Goal: Transaction & Acquisition: Book appointment/travel/reservation

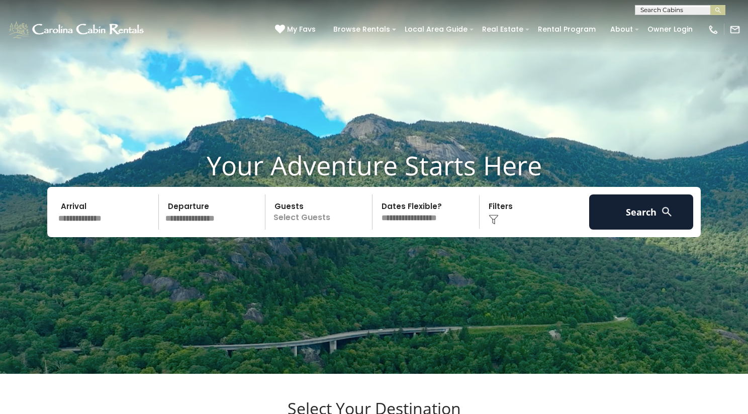
click at [102, 227] on input "text" at bounding box center [107, 212] width 104 height 35
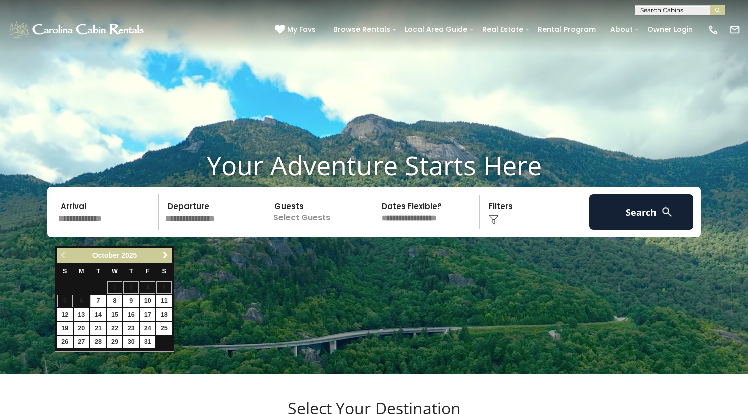
click at [169, 257] on span "Next" at bounding box center [165, 256] width 8 height 8
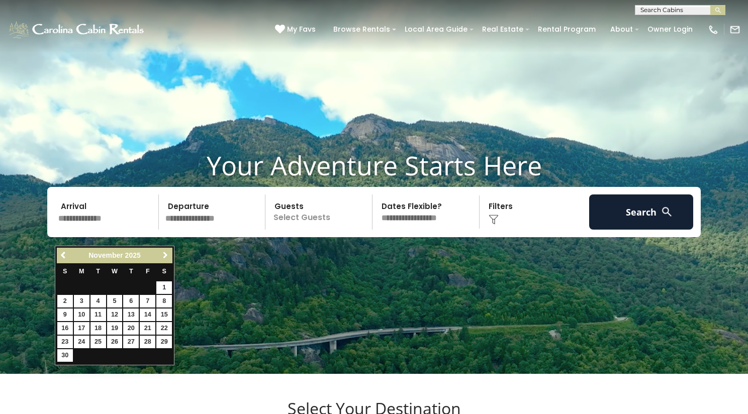
click at [169, 257] on span "Next" at bounding box center [165, 256] width 8 height 8
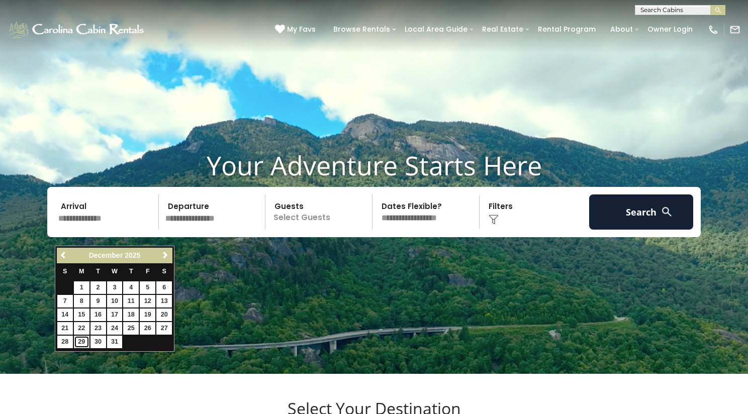
click at [81, 343] on link "29" at bounding box center [82, 342] width 16 height 13
type input "********"
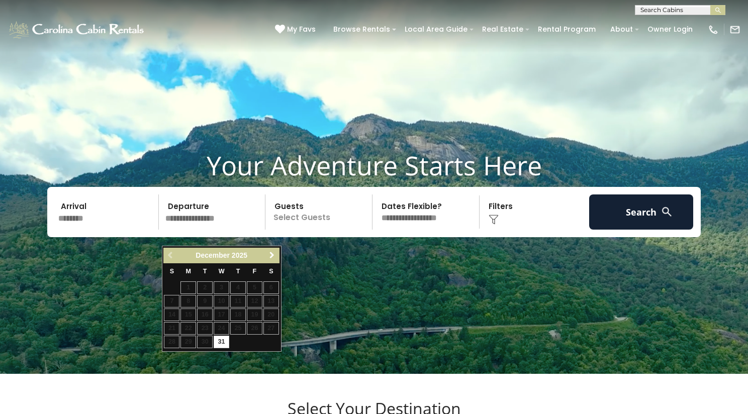
click at [273, 258] on span "Next" at bounding box center [272, 256] width 8 height 8
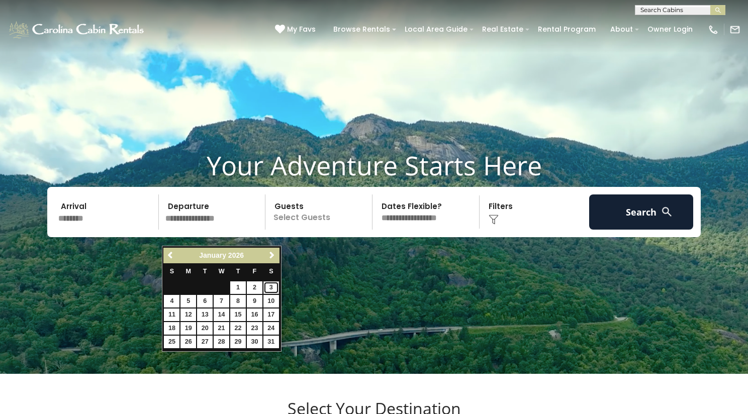
click at [269, 286] on link "3" at bounding box center [272, 288] width 16 height 13
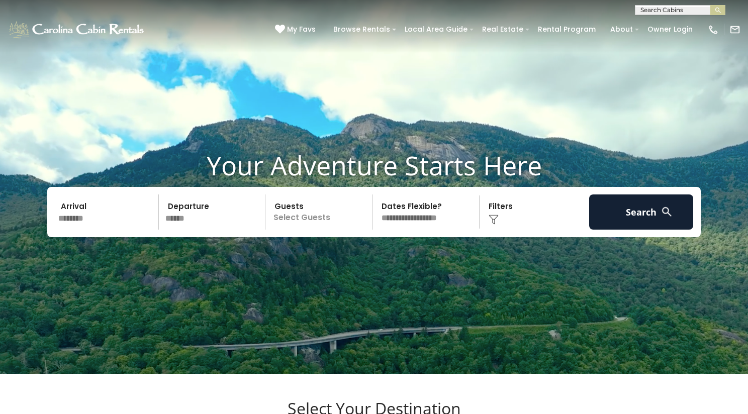
click at [204, 230] on input "******" at bounding box center [214, 212] width 104 height 35
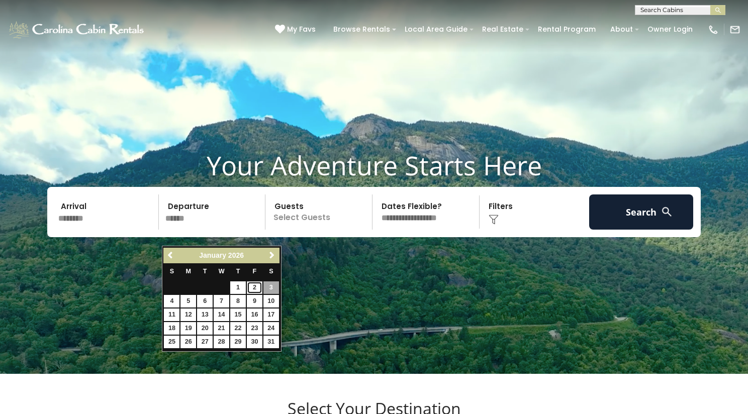
click at [252, 285] on link "2" at bounding box center [255, 288] width 16 height 13
type input "******"
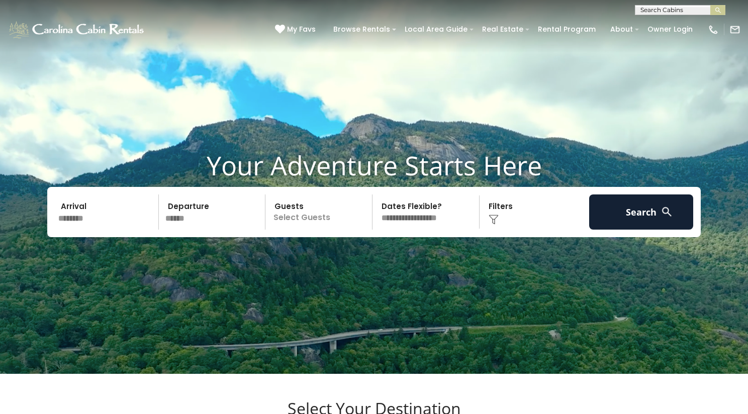
click at [669, 218] on img at bounding box center [667, 212] width 13 height 13
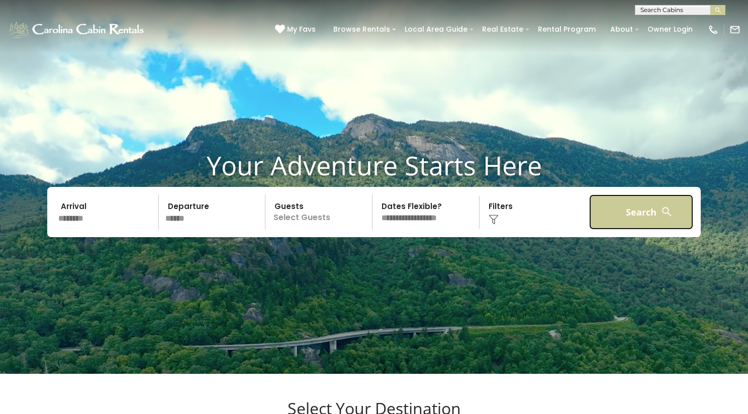
click at [628, 227] on button "Search" at bounding box center [642, 212] width 104 height 35
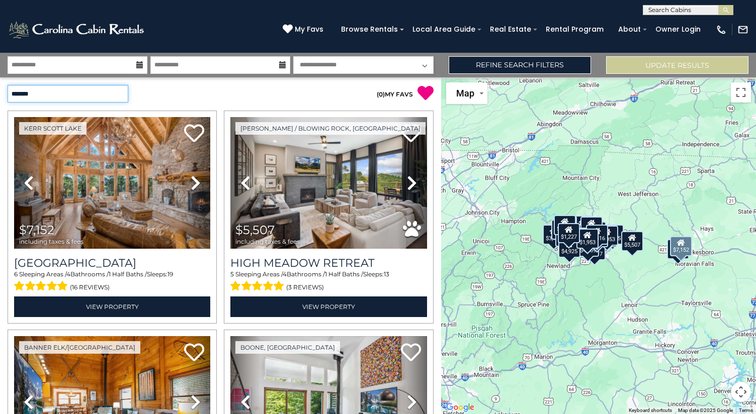
click at [118, 93] on select "**********" at bounding box center [68, 94] width 121 height 18
select select "**********"
click at [8, 85] on select "**********" at bounding box center [68, 94] width 121 height 18
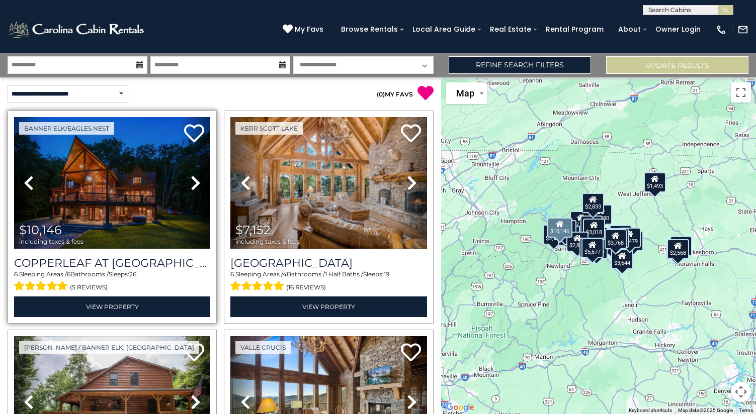
click at [193, 179] on icon at bounding box center [196, 183] width 10 height 16
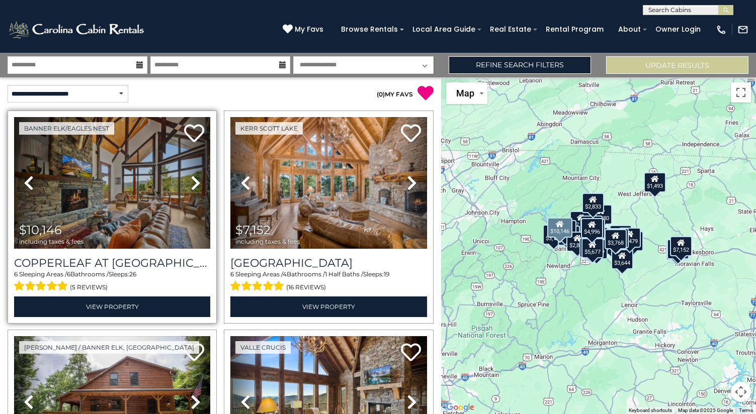
click at [194, 179] on icon at bounding box center [196, 183] width 10 height 16
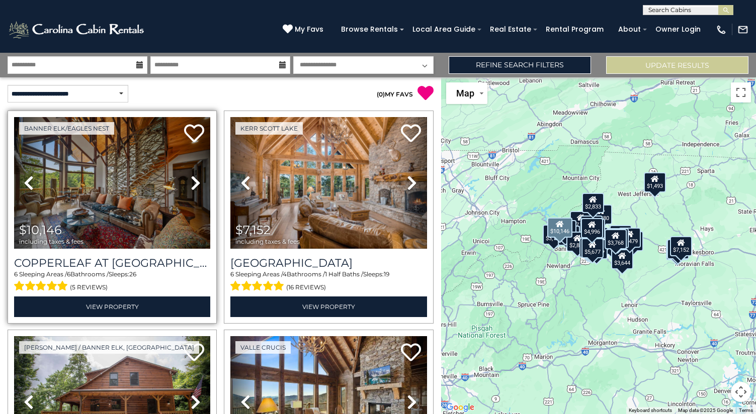
click at [194, 179] on icon at bounding box center [196, 183] width 10 height 16
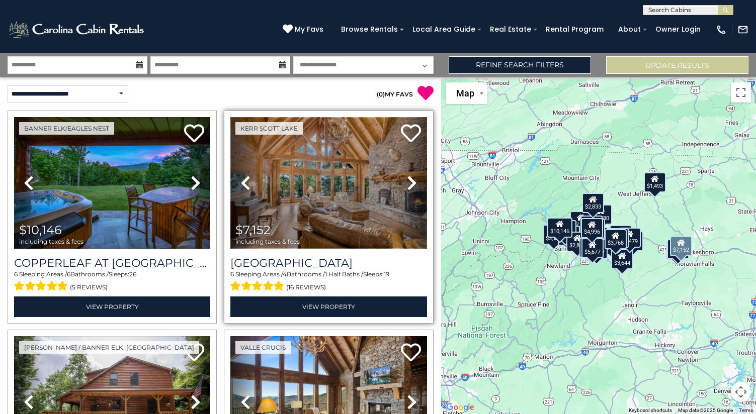
click at [360, 230] on img at bounding box center [328, 183] width 196 height 132
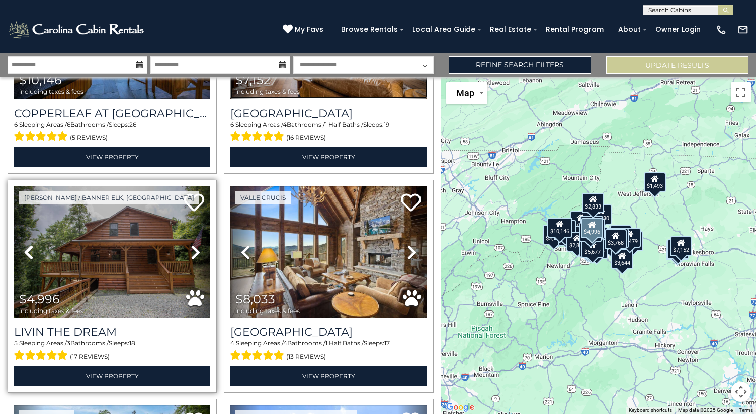
scroll to position [151, 0]
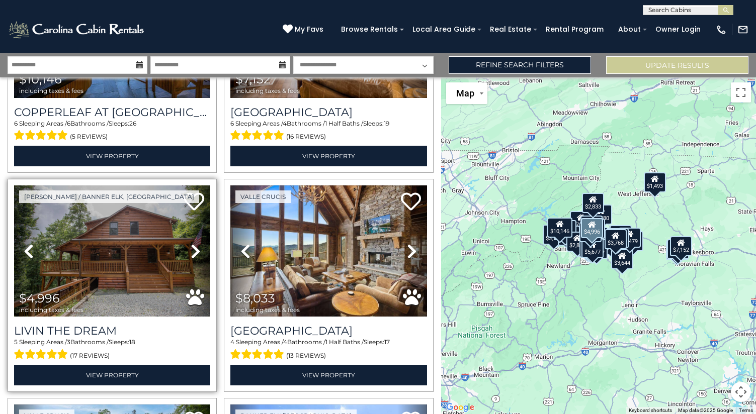
click at [33, 259] on link "Previous" at bounding box center [29, 252] width 30 height 132
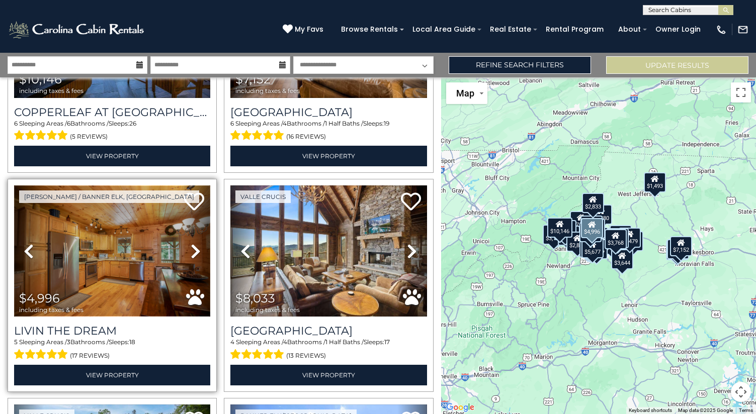
click at [127, 259] on img at bounding box center [112, 252] width 196 height 132
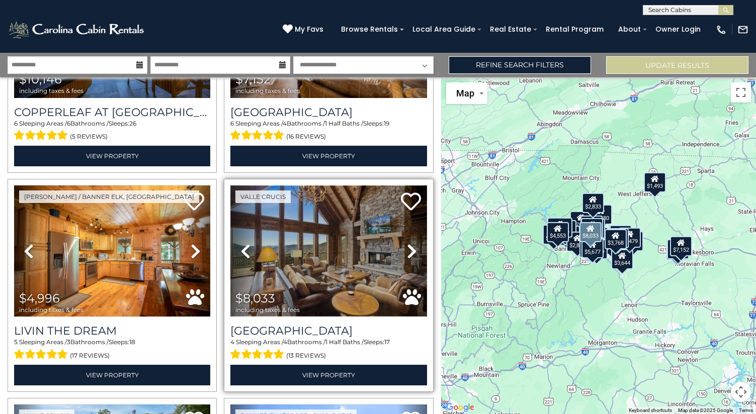
click at [334, 258] on img at bounding box center [328, 252] width 196 height 132
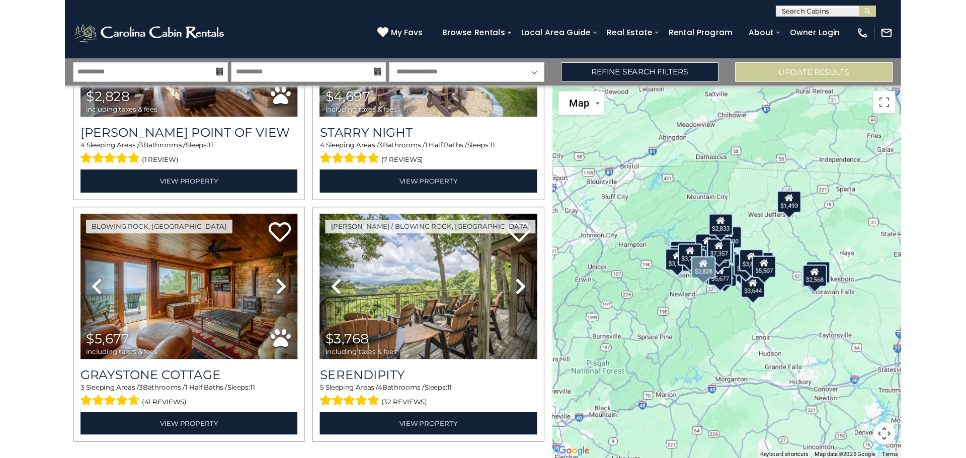
scroll to position [3015, 0]
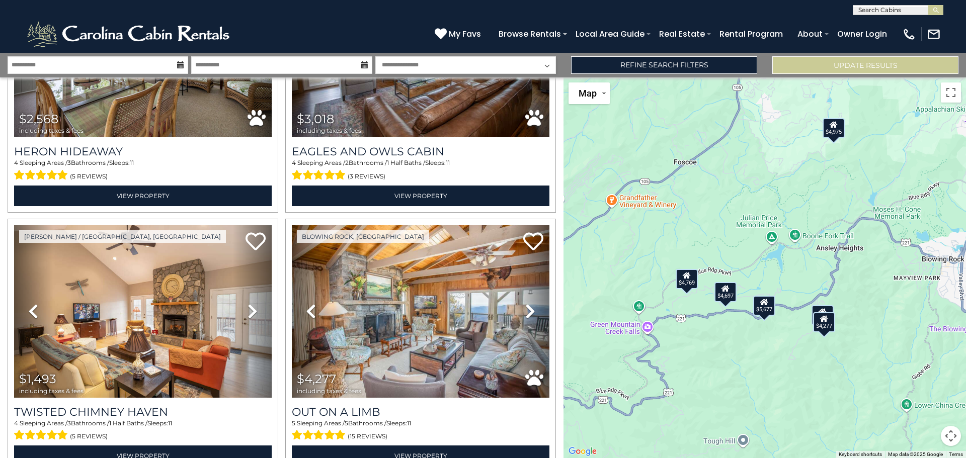
click at [756, 303] on icon at bounding box center [764, 302] width 8 height 7
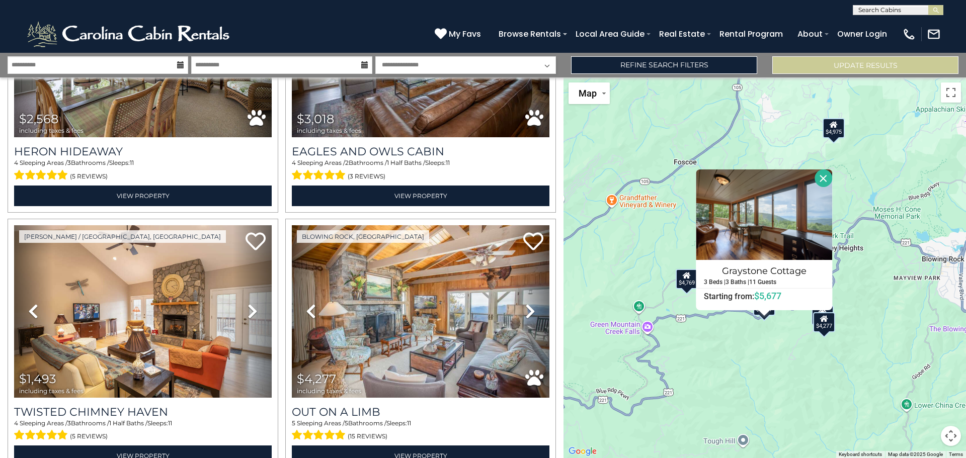
click at [753, 348] on div "$10,146 $7,152 $4,996 $8,033 $7,794 $4,553 $3,157 $3,953 $3,870 $4,551 $5,507 $…" at bounding box center [764, 267] width 402 height 381
click at [744, 325] on div "$10,146 $7,152 $4,996 $8,033 $7,794 $4,553 $3,157 $3,953 $3,870 $4,551 $5,507 $…" at bounding box center [764, 267] width 402 height 381
click at [756, 184] on button "Close" at bounding box center [824, 179] width 18 height 18
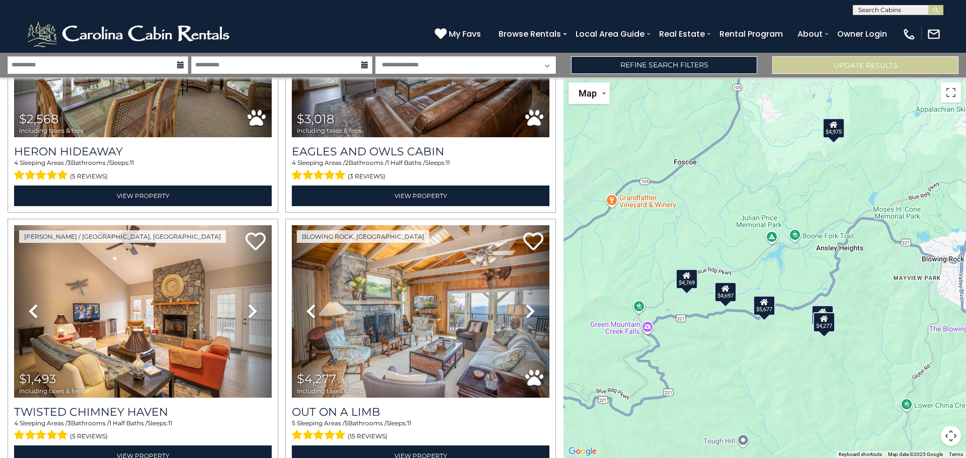
click at [732, 301] on div "$4,697" at bounding box center [725, 292] width 22 height 20
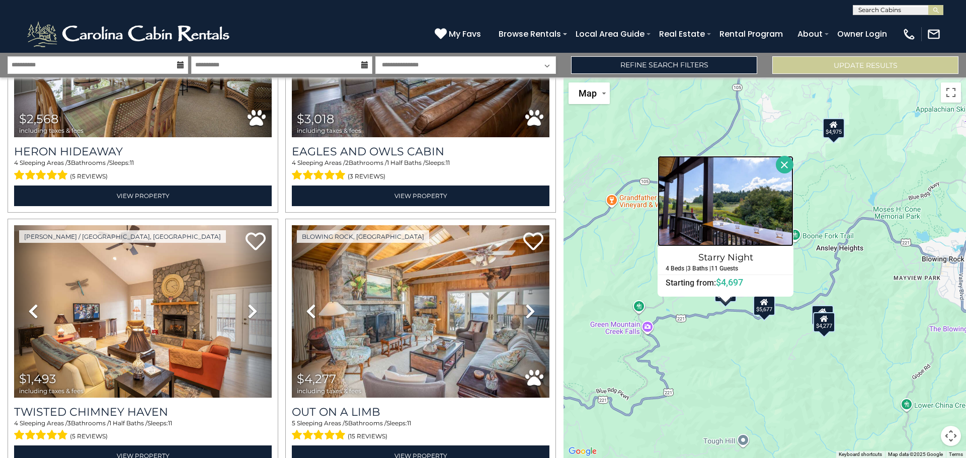
click at [756, 175] on img at bounding box center [725, 201] width 136 height 91
click at [756, 310] on div "$5,677" at bounding box center [764, 306] width 22 height 20
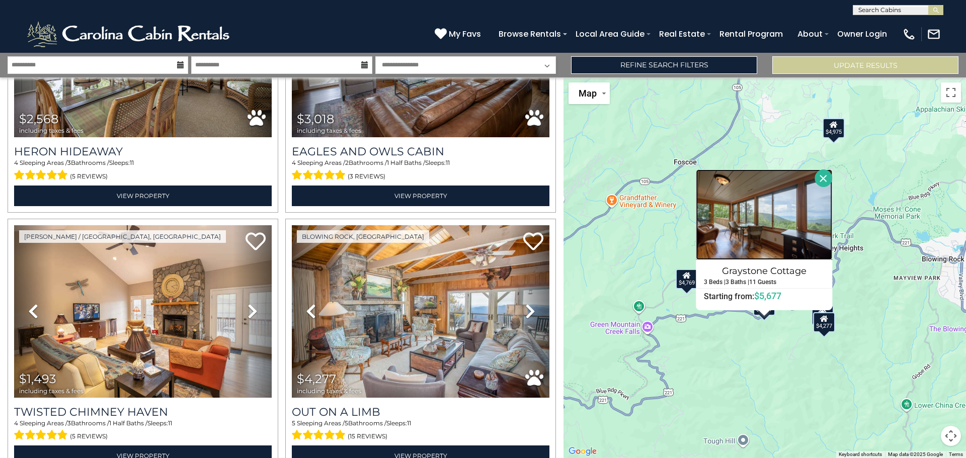
click at [756, 239] on img at bounding box center [764, 215] width 136 height 91
click at [640, 209] on div "$10,146 $7,152 $4,996 $8,033 $7,794 $4,553 $3,157 $3,953 $3,870 $4,551 $5,507 $…" at bounding box center [764, 267] width 402 height 381
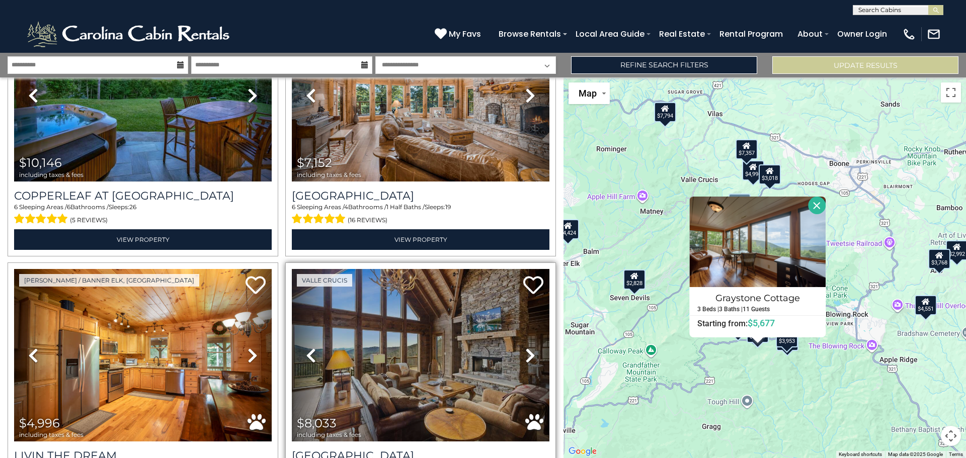
scroll to position [0, 0]
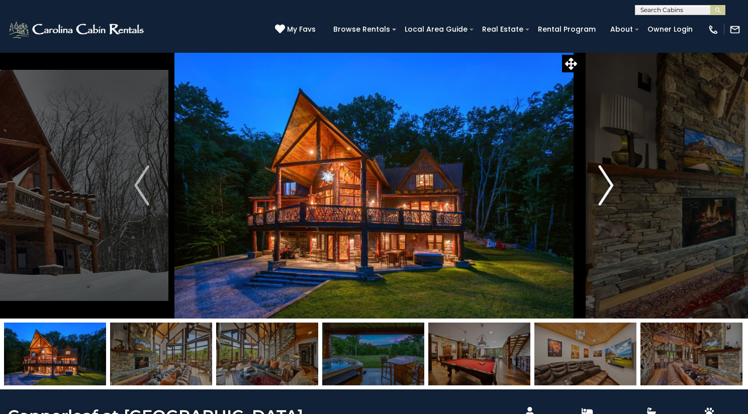
click at [605, 206] on img "Next" at bounding box center [606, 185] width 15 height 40
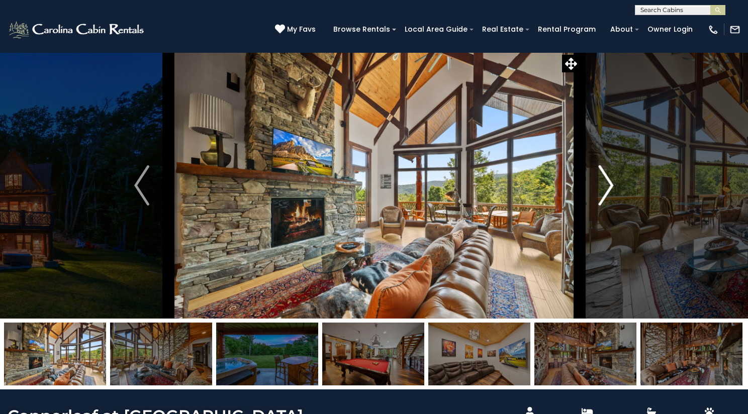
click at [605, 206] on img "Next" at bounding box center [606, 185] width 15 height 40
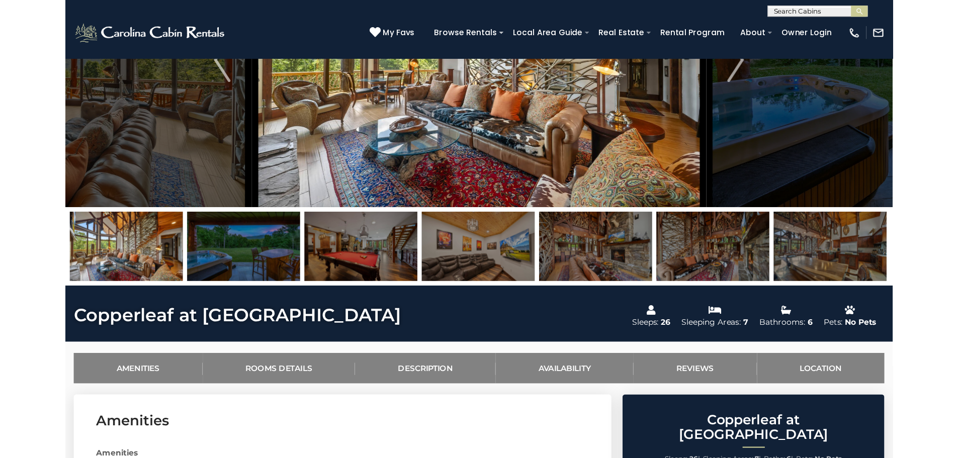
scroll to position [151, 0]
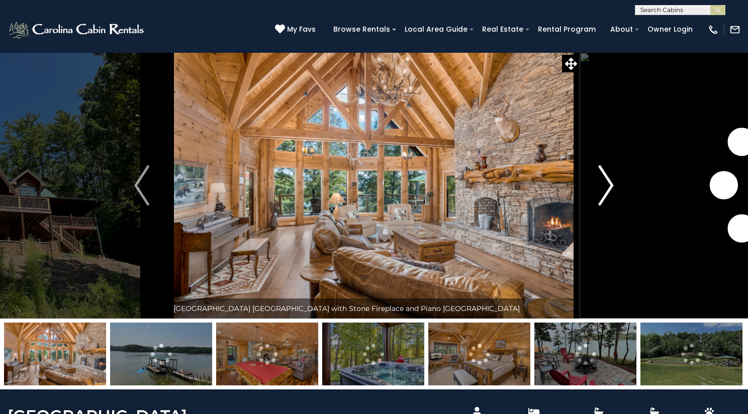
click at [612, 206] on img "Next" at bounding box center [606, 185] width 15 height 40
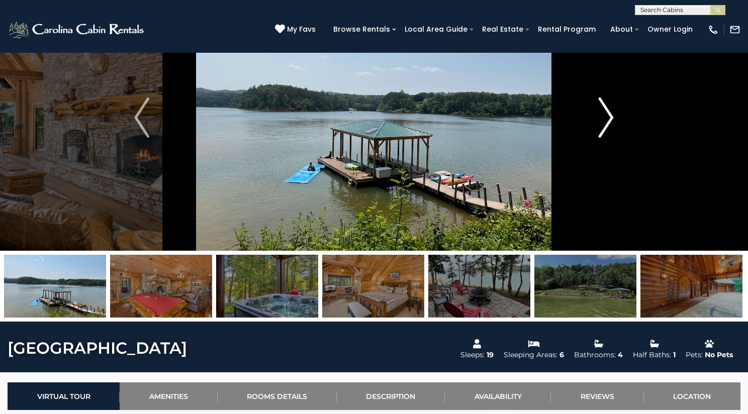
scroll to position [50, 0]
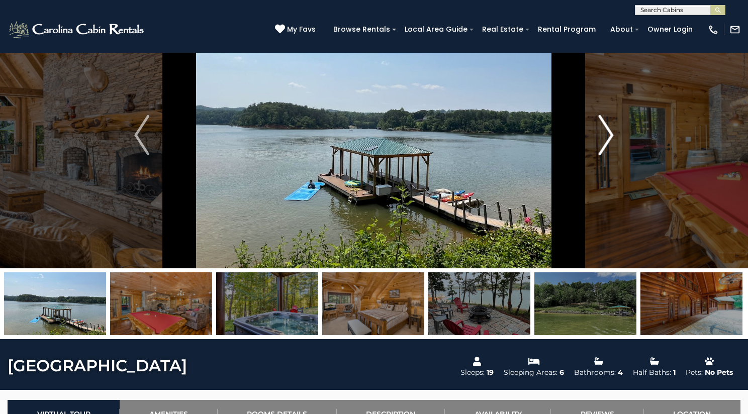
click at [608, 155] on img "Next" at bounding box center [606, 135] width 15 height 40
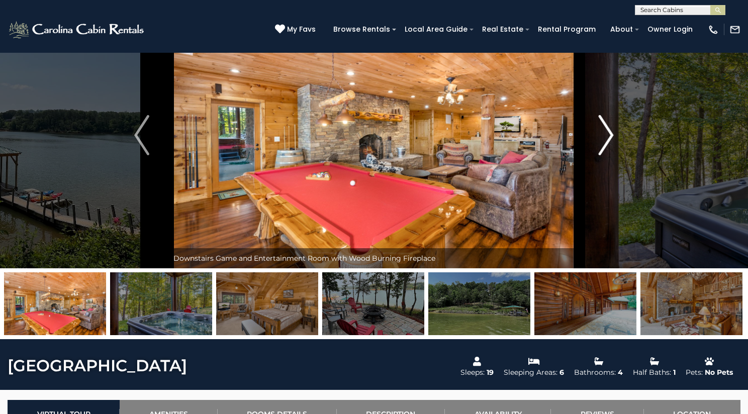
click at [608, 155] on img "Next" at bounding box center [606, 135] width 15 height 40
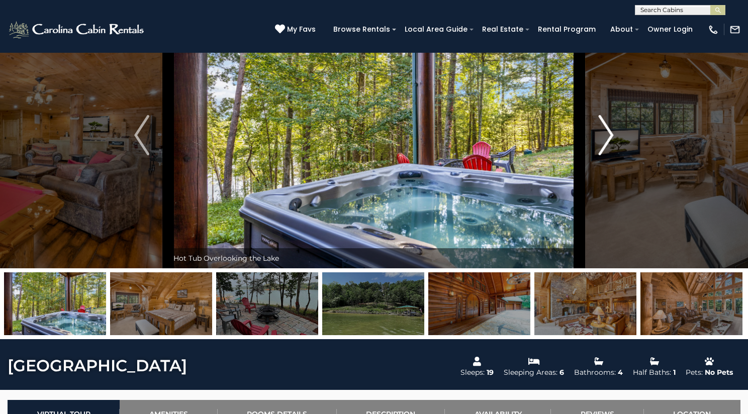
click at [608, 155] on img "Next" at bounding box center [606, 135] width 15 height 40
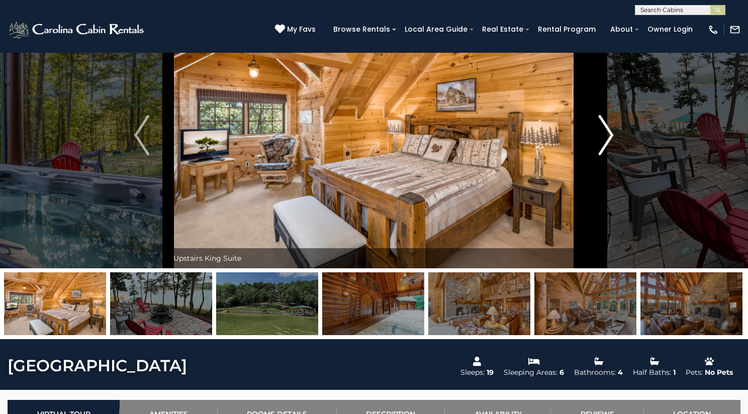
click at [608, 155] on img "Next" at bounding box center [606, 135] width 15 height 40
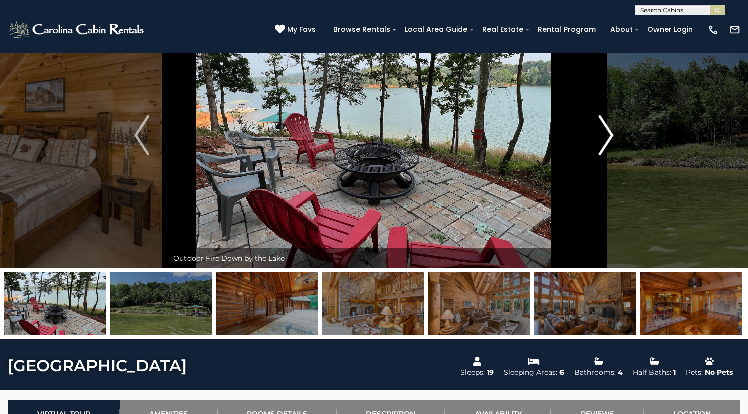
click at [608, 155] on img "Next" at bounding box center [606, 135] width 15 height 40
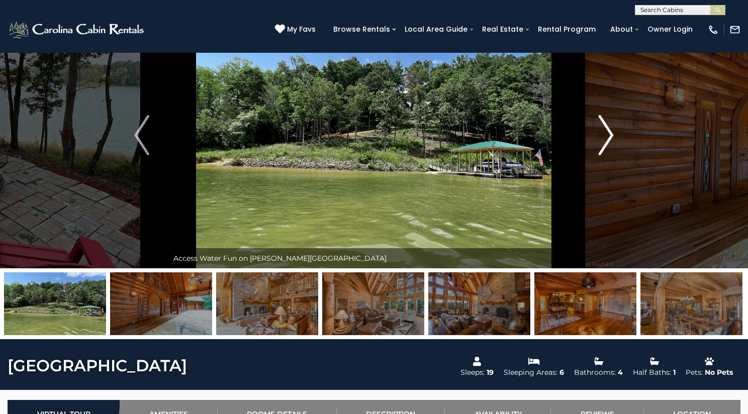
click at [608, 155] on img "Next" at bounding box center [606, 135] width 15 height 40
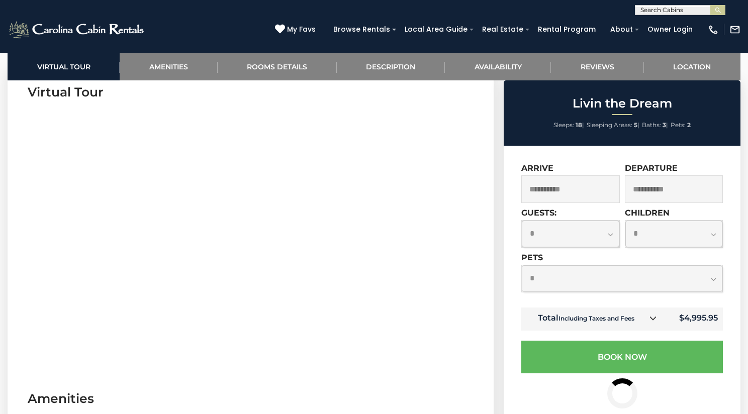
scroll to position [438, 0]
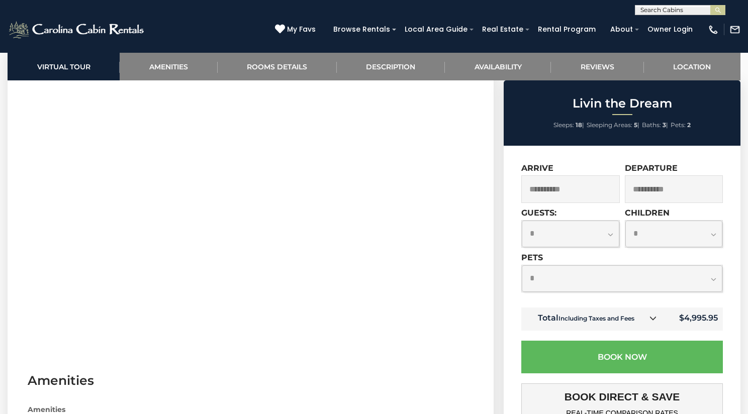
click at [341, 83] on h3 "Virtual Tour" at bounding box center [251, 74] width 446 height 18
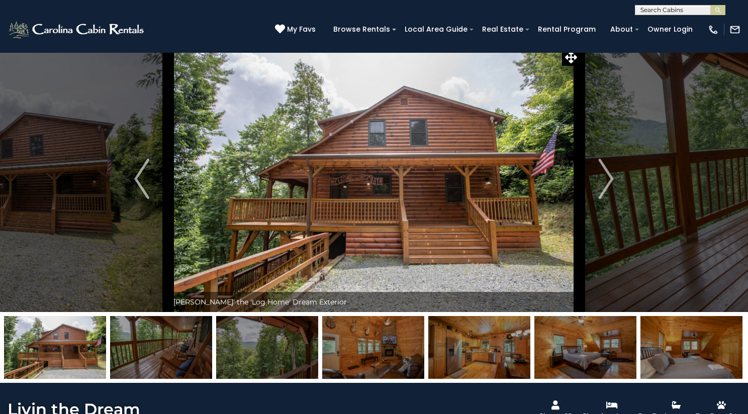
scroll to position [0, 0]
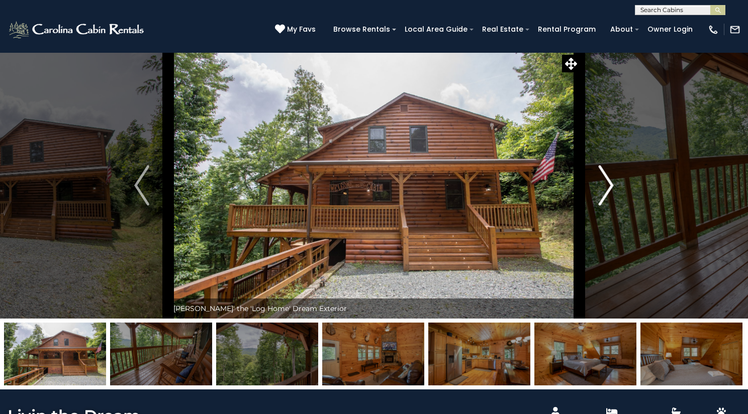
click at [606, 206] on img "Next" at bounding box center [606, 185] width 15 height 40
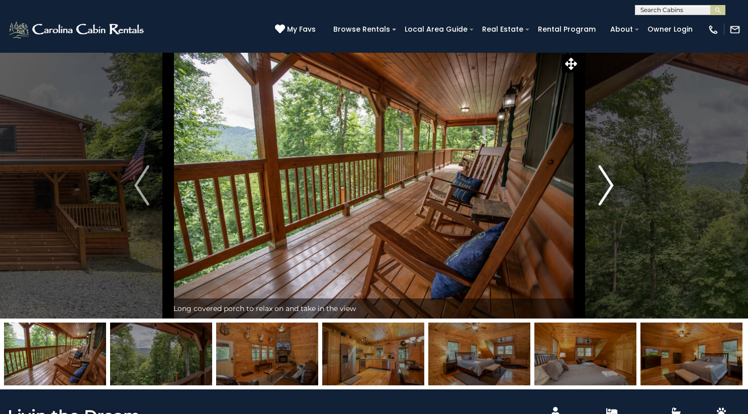
click at [606, 206] on img "Next" at bounding box center [606, 185] width 15 height 40
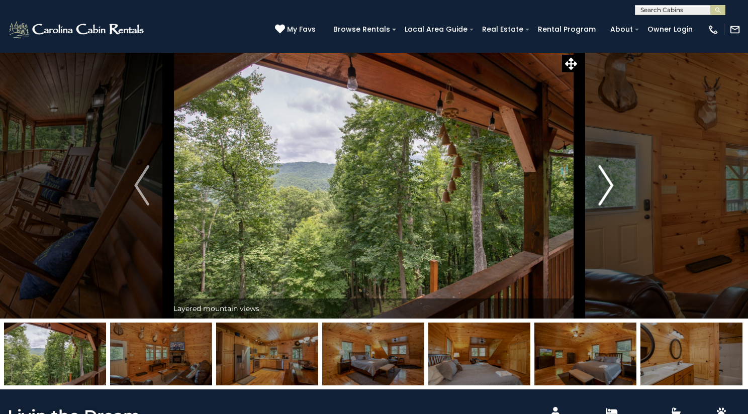
click at [606, 206] on img "Next" at bounding box center [606, 185] width 15 height 40
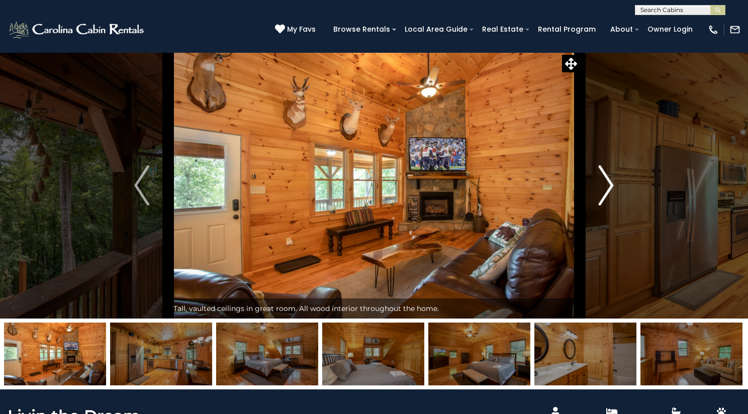
click at [606, 206] on img "Next" at bounding box center [606, 185] width 15 height 40
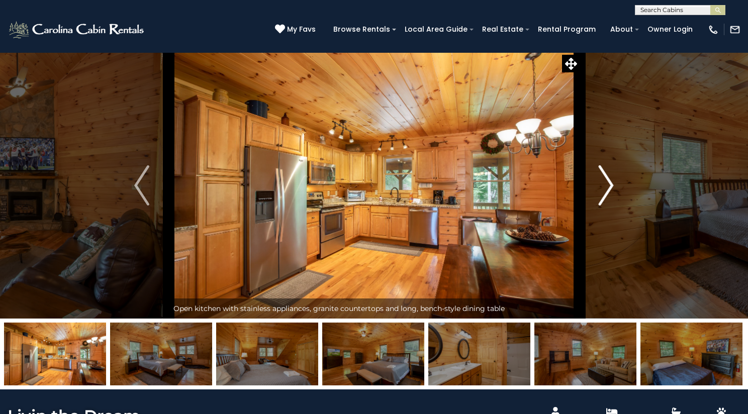
click at [606, 206] on img "Next" at bounding box center [606, 185] width 15 height 40
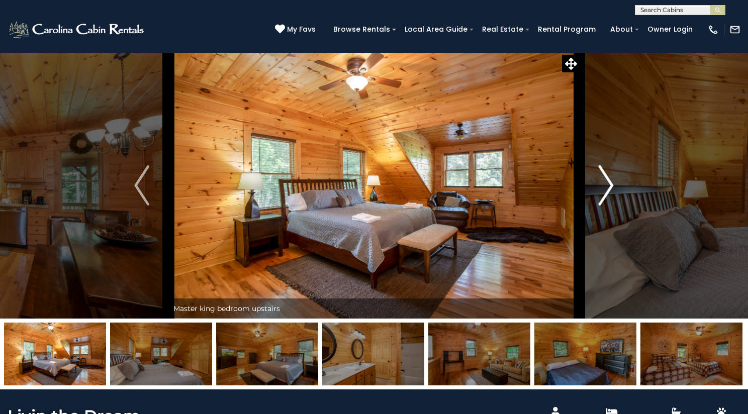
click at [606, 206] on img "Next" at bounding box center [606, 185] width 15 height 40
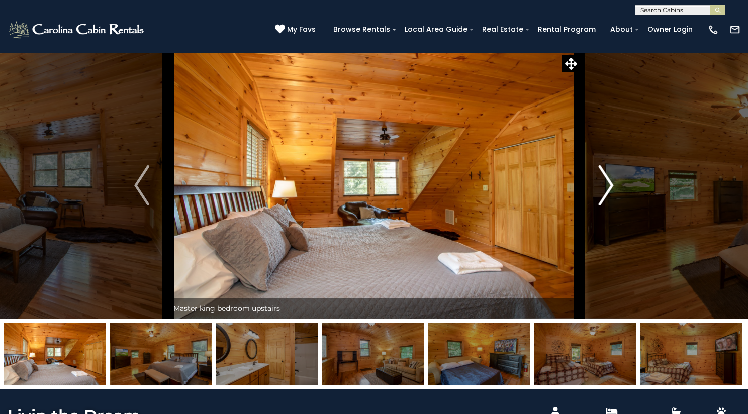
click at [606, 206] on img "Next" at bounding box center [606, 185] width 15 height 40
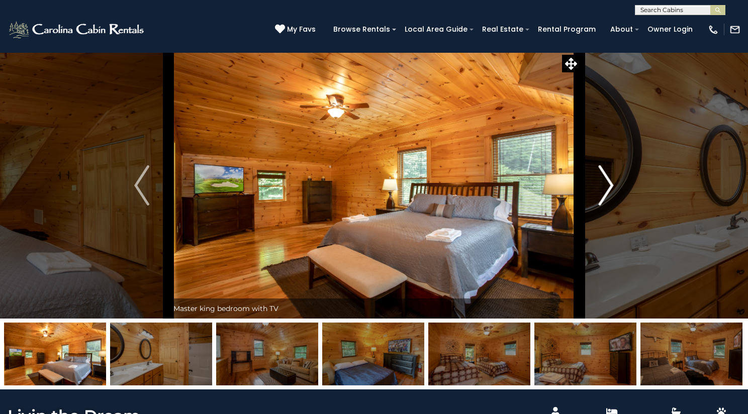
click at [606, 206] on img "Next" at bounding box center [606, 185] width 15 height 40
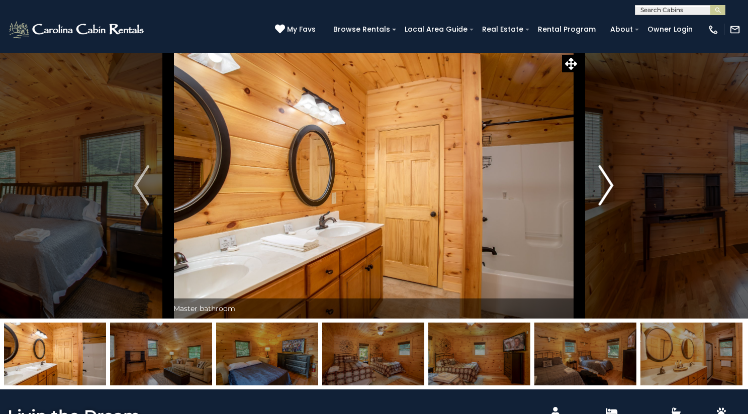
click at [606, 206] on img "Next" at bounding box center [606, 185] width 15 height 40
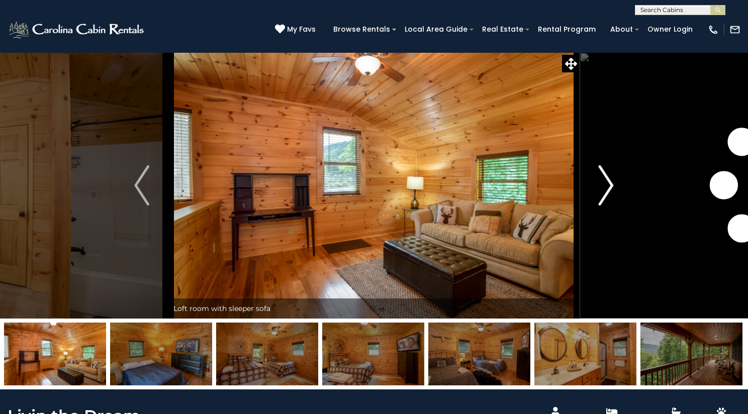
click at [606, 206] on img "Next" at bounding box center [606, 185] width 15 height 40
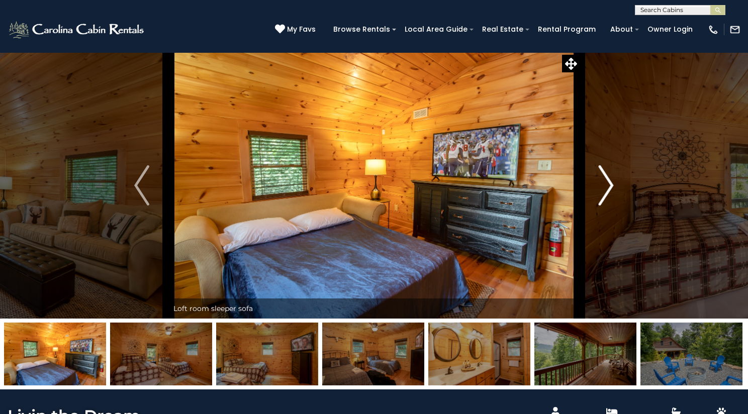
click at [606, 206] on img "Next" at bounding box center [606, 185] width 15 height 40
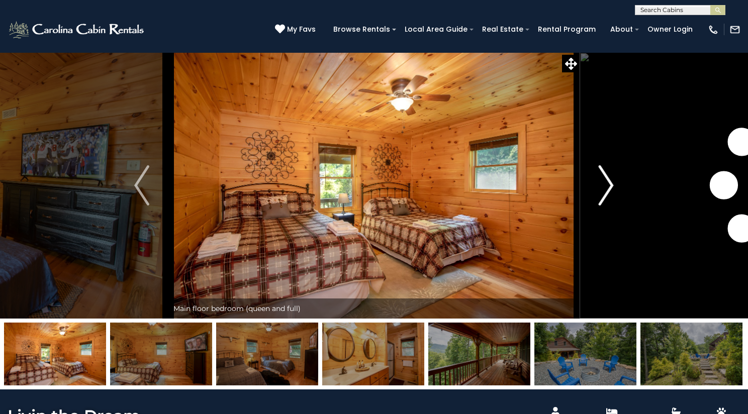
click at [606, 206] on img "Next" at bounding box center [606, 185] width 15 height 40
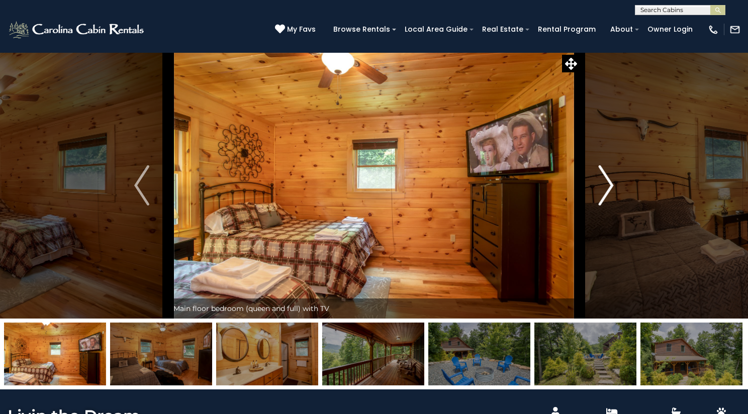
click at [606, 206] on img "Next" at bounding box center [606, 185] width 15 height 40
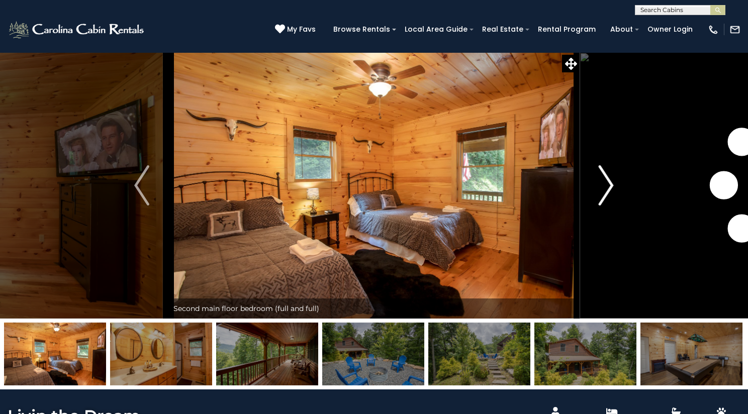
click at [606, 206] on img "Next" at bounding box center [606, 185] width 15 height 40
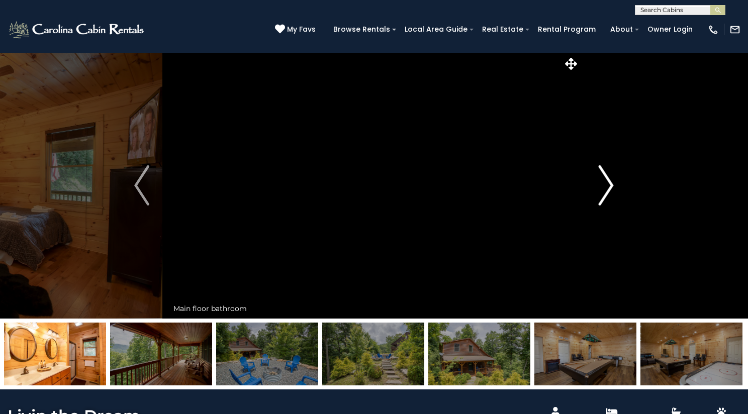
click at [606, 206] on img "Next" at bounding box center [606, 185] width 15 height 40
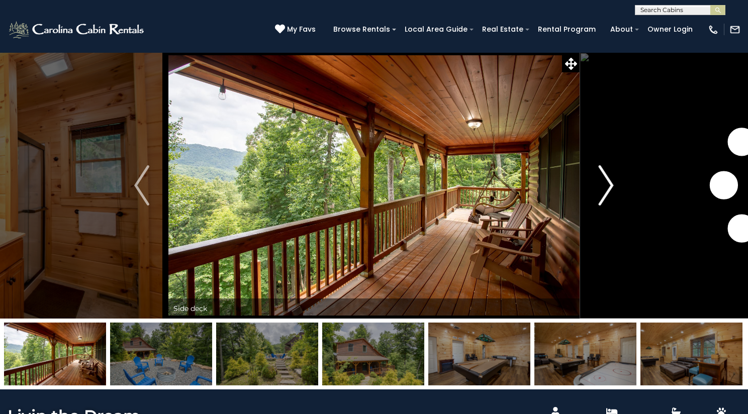
click at [606, 206] on img "Next" at bounding box center [606, 185] width 15 height 40
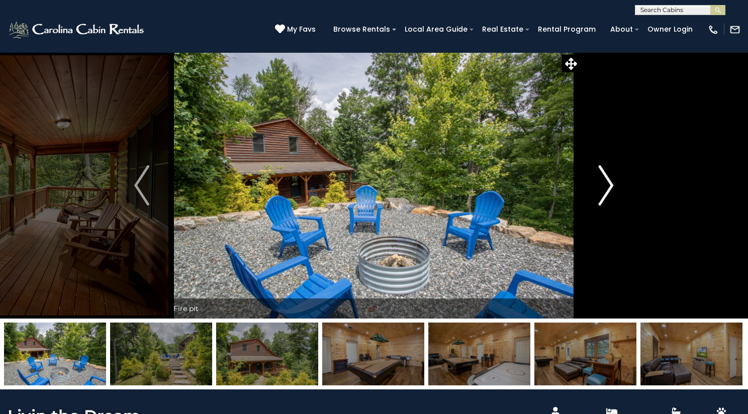
click at [606, 206] on img "Next" at bounding box center [606, 185] width 15 height 40
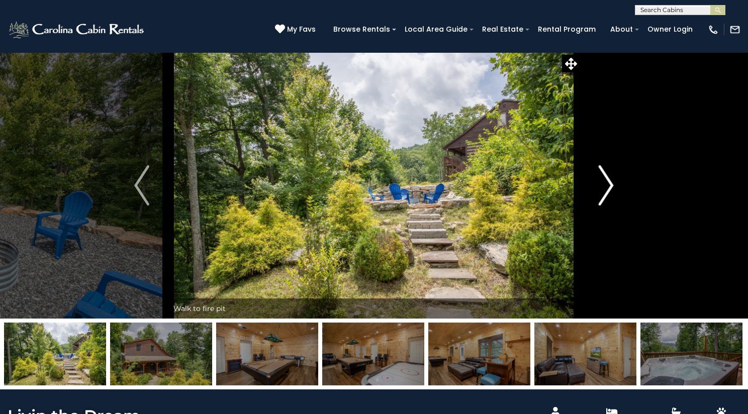
click at [606, 206] on img "Next" at bounding box center [606, 185] width 15 height 40
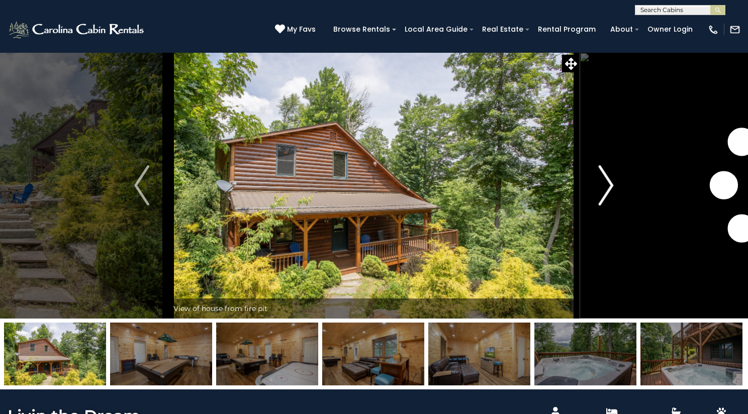
click at [606, 206] on img "Next" at bounding box center [606, 185] width 15 height 40
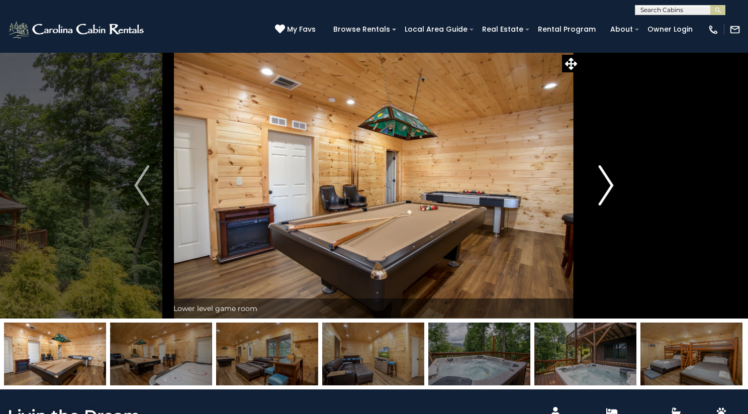
click at [606, 206] on img "Next" at bounding box center [606, 185] width 15 height 40
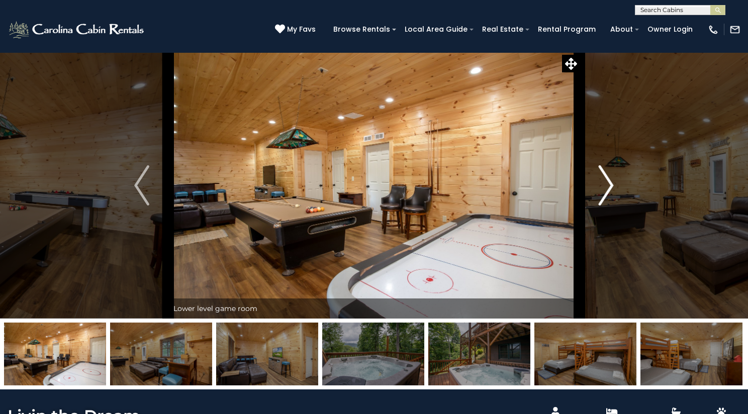
click at [606, 206] on img "Next" at bounding box center [606, 185] width 15 height 40
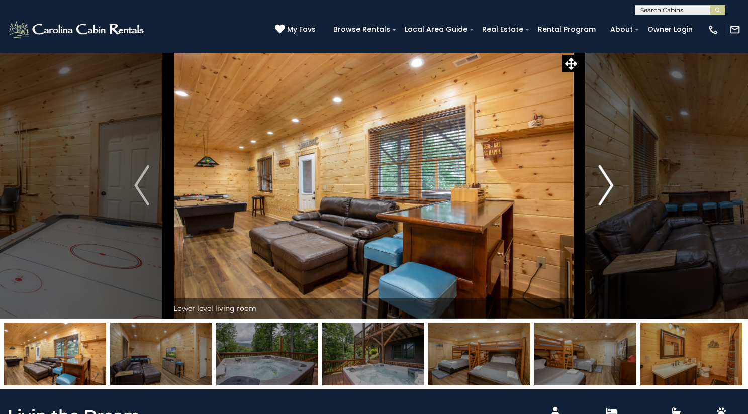
click at [606, 206] on img "Next" at bounding box center [606, 185] width 15 height 40
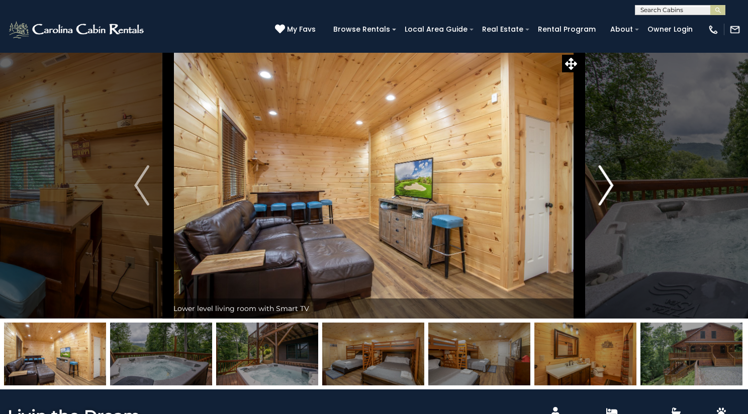
click at [606, 206] on img "Next" at bounding box center [606, 185] width 15 height 40
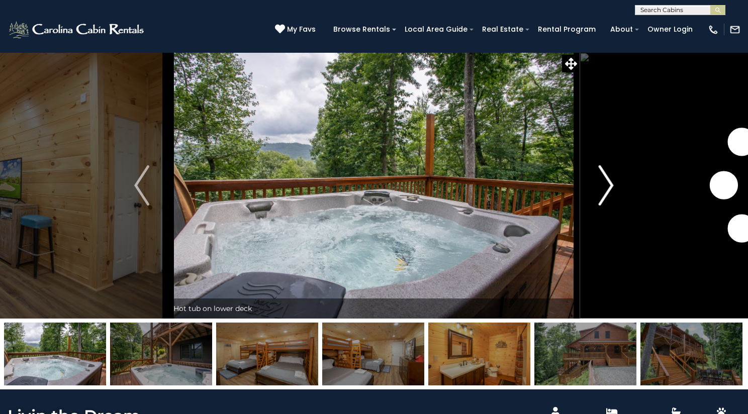
click at [606, 206] on img "Next" at bounding box center [606, 185] width 15 height 40
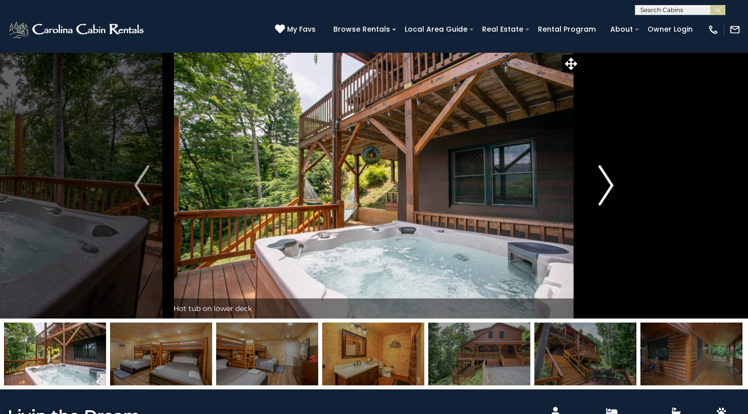
click at [602, 206] on img "Next" at bounding box center [606, 185] width 15 height 40
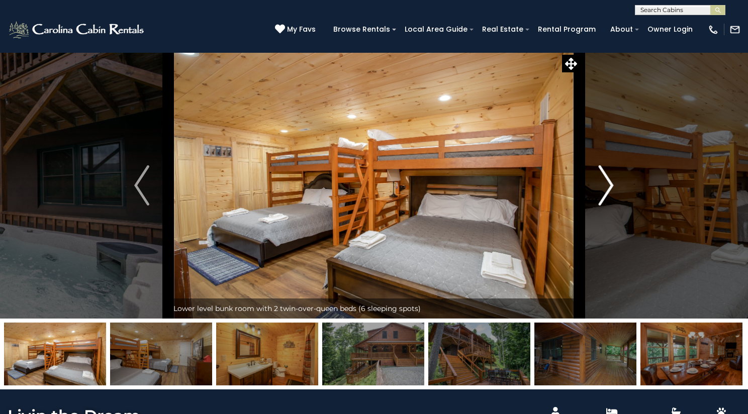
click at [602, 206] on img "Next" at bounding box center [606, 185] width 15 height 40
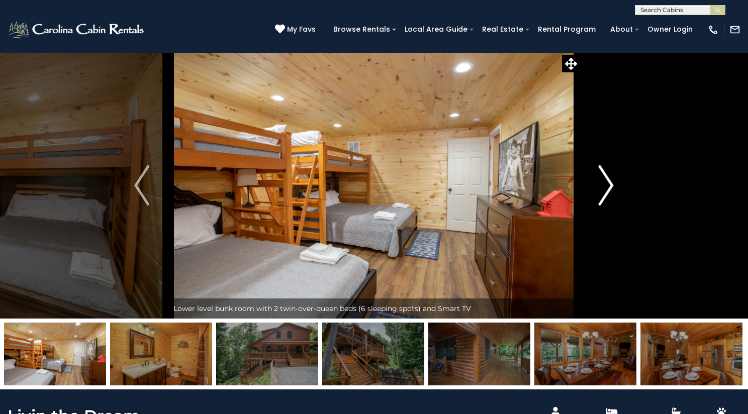
click at [602, 206] on img "Next" at bounding box center [606, 185] width 15 height 40
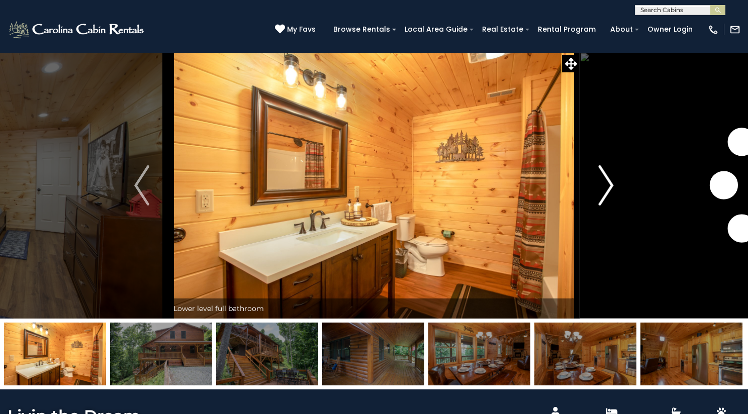
click at [602, 206] on img "Next" at bounding box center [606, 185] width 15 height 40
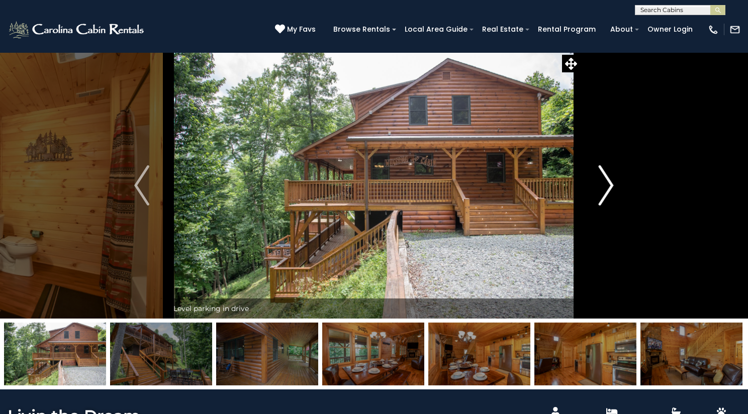
click at [602, 206] on img "Next" at bounding box center [606, 185] width 15 height 40
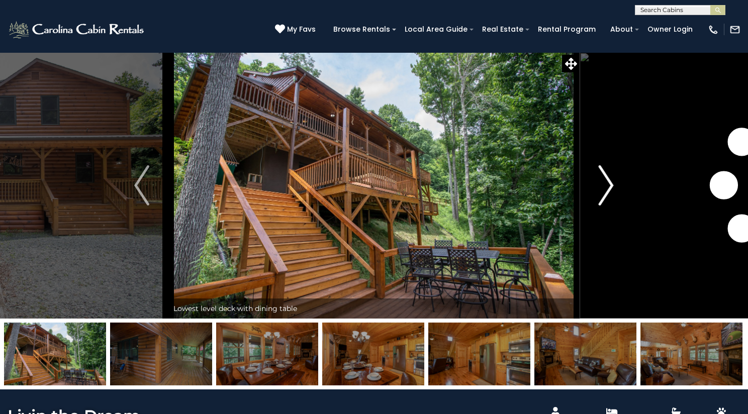
click at [602, 206] on img "Next" at bounding box center [606, 185] width 15 height 40
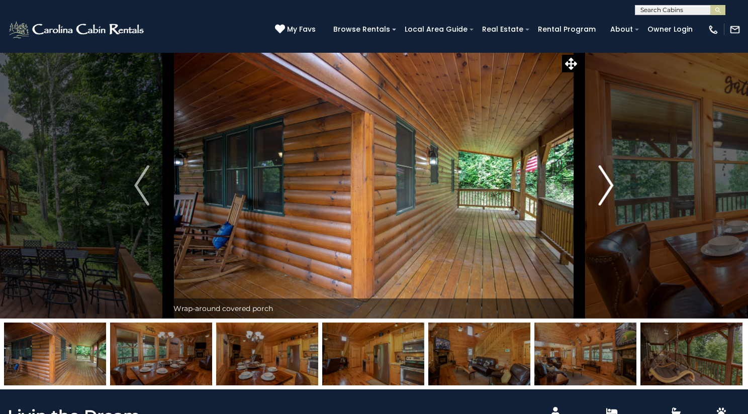
click at [602, 206] on img "Next" at bounding box center [606, 185] width 15 height 40
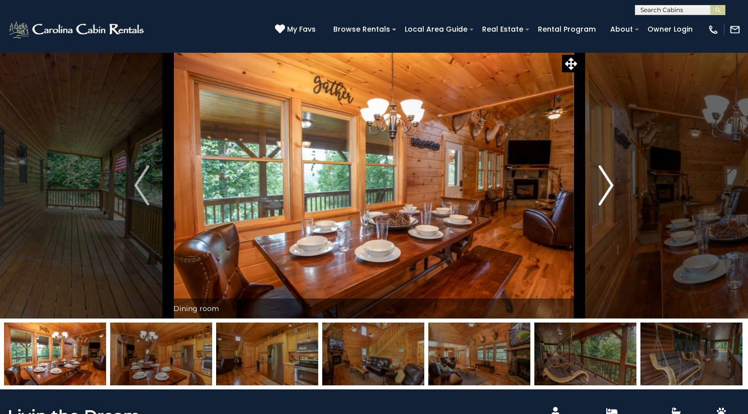
click at [602, 206] on img "Next" at bounding box center [606, 185] width 15 height 40
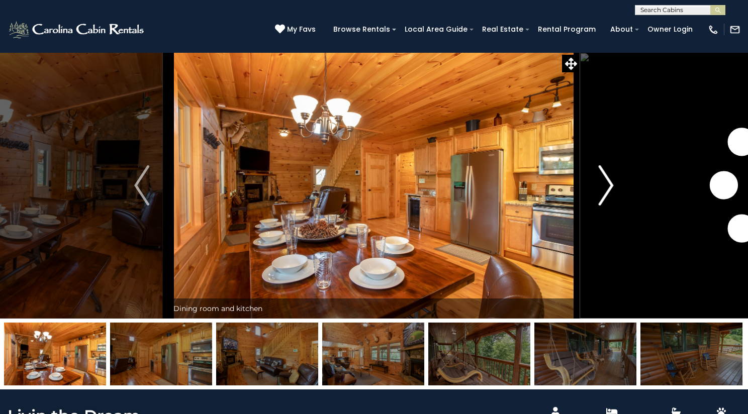
click at [602, 206] on img "Next" at bounding box center [606, 185] width 15 height 40
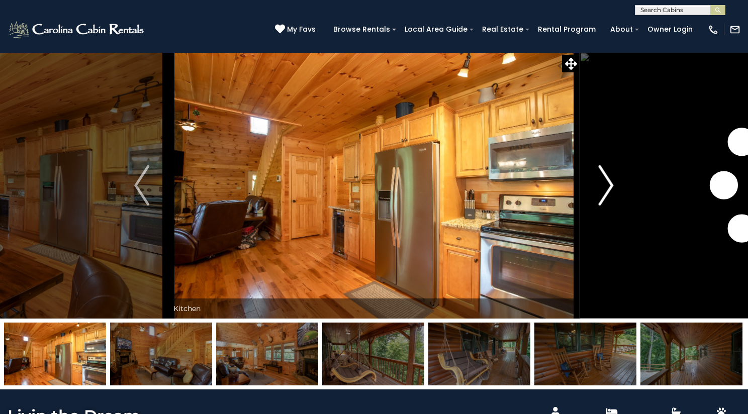
click at [602, 206] on img "Next" at bounding box center [606, 185] width 15 height 40
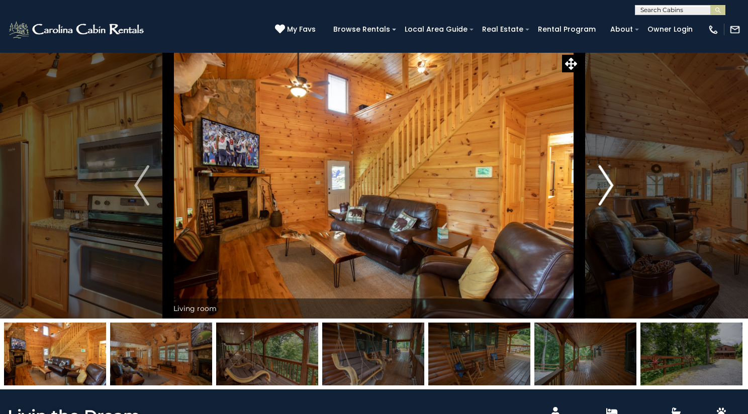
click at [602, 206] on img "Next" at bounding box center [606, 185] width 15 height 40
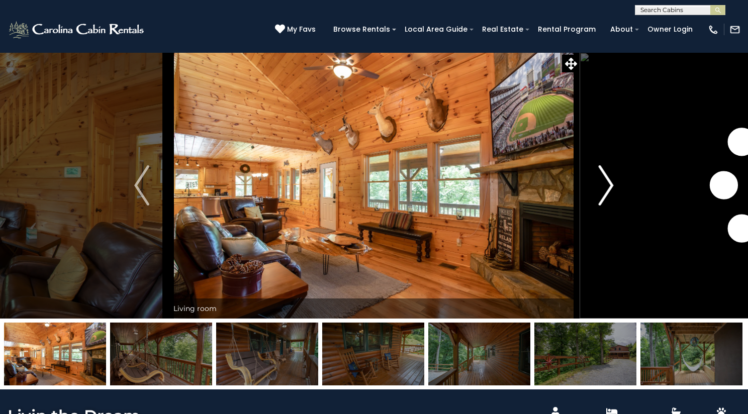
click at [602, 206] on img "Next" at bounding box center [606, 185] width 15 height 40
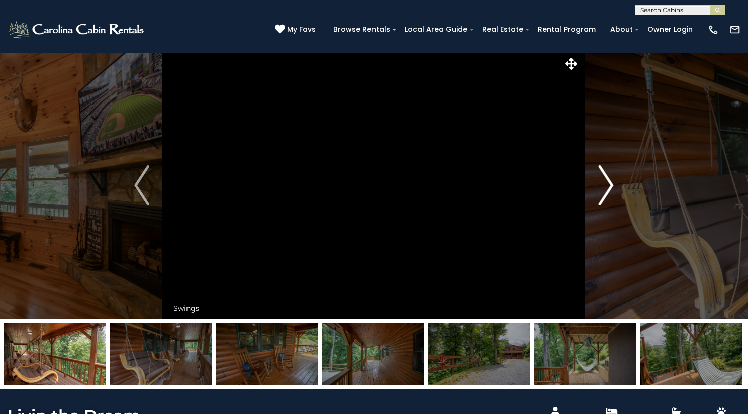
click at [602, 206] on img "Next" at bounding box center [606, 185] width 15 height 40
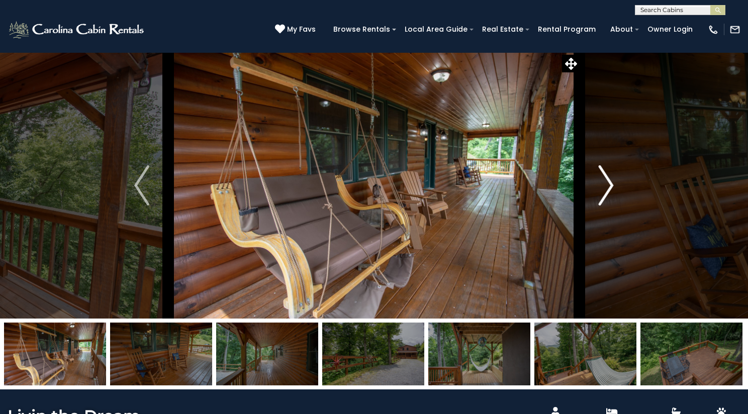
click at [602, 206] on img "Next" at bounding box center [606, 185] width 15 height 40
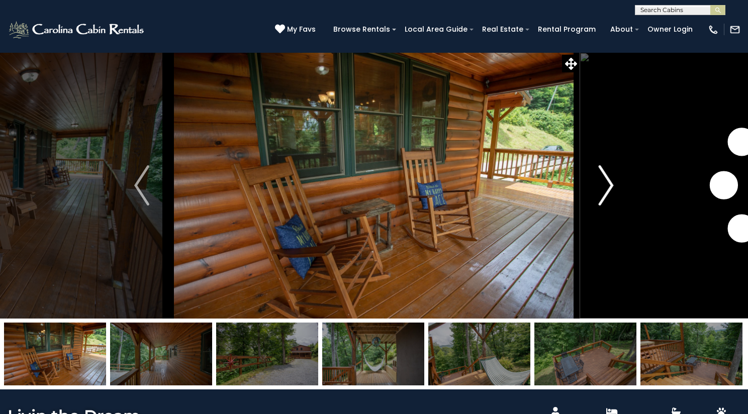
click at [602, 206] on img "Next" at bounding box center [606, 185] width 15 height 40
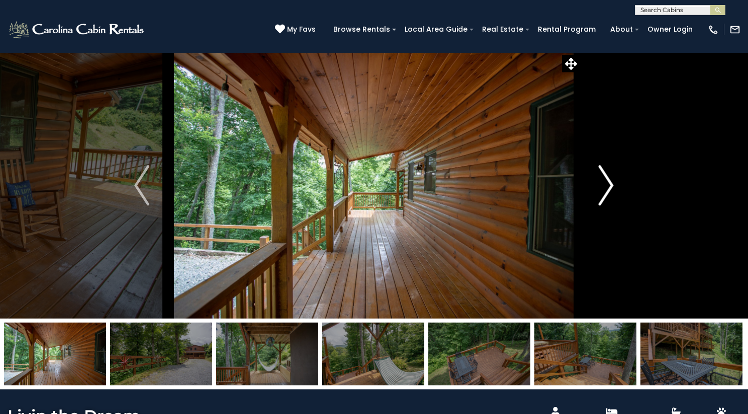
click at [602, 206] on img "Next" at bounding box center [606, 185] width 15 height 40
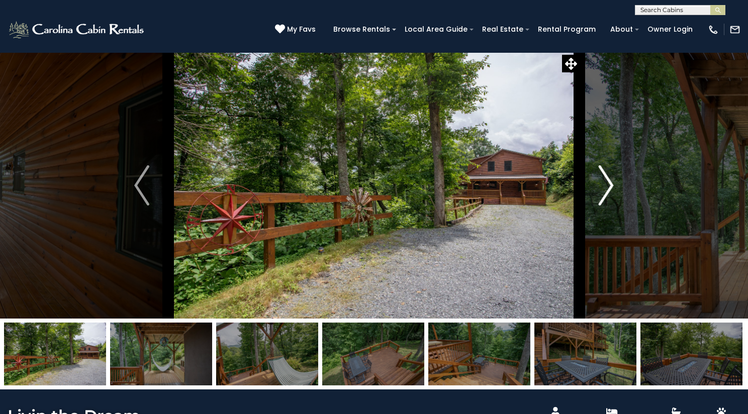
click at [602, 206] on img "Next" at bounding box center [606, 185] width 15 height 40
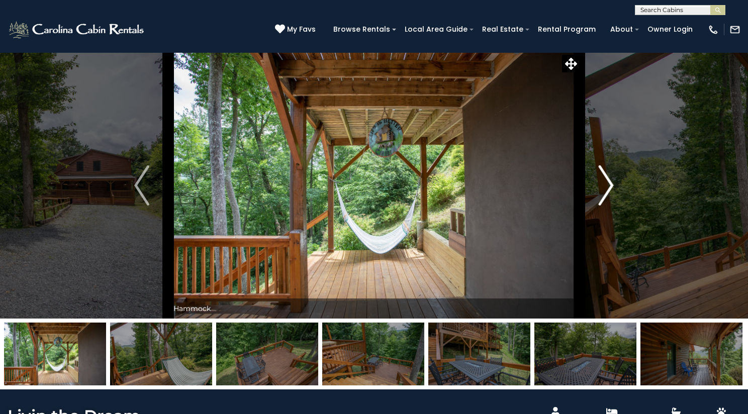
click at [602, 206] on img "Next" at bounding box center [606, 185] width 15 height 40
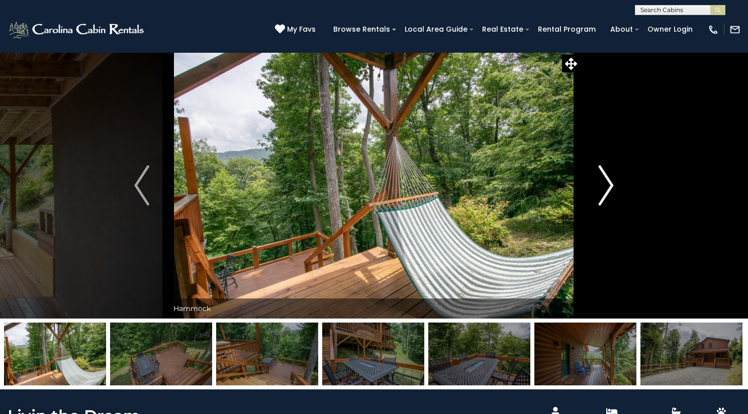
click at [602, 206] on img "Next" at bounding box center [606, 185] width 15 height 40
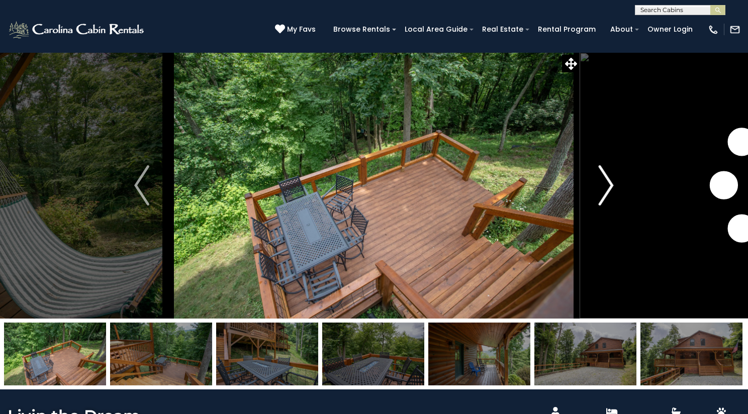
click at [602, 206] on img "Next" at bounding box center [606, 185] width 15 height 40
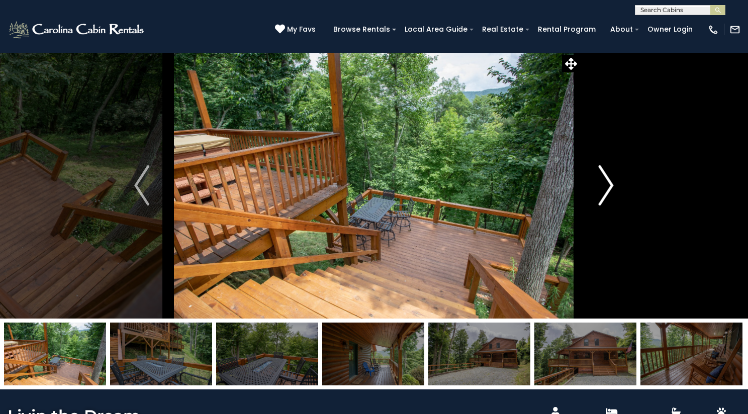
click at [602, 206] on img "Next" at bounding box center [606, 185] width 15 height 40
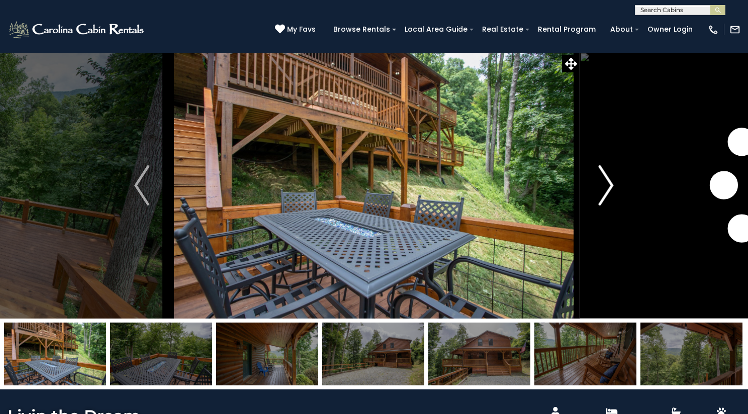
click at [602, 206] on img "Next" at bounding box center [606, 185] width 15 height 40
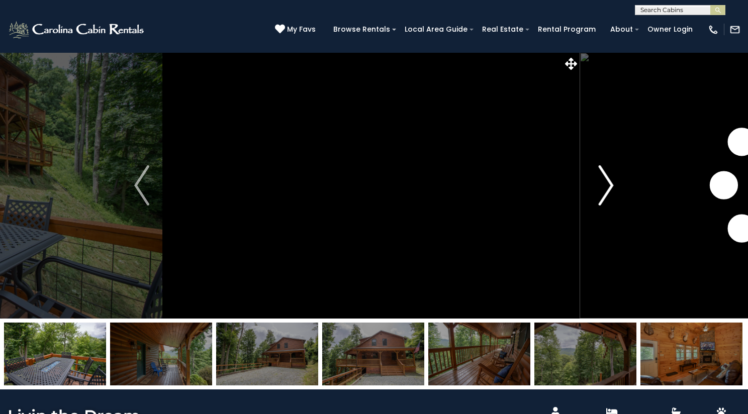
click at [602, 206] on img "Next" at bounding box center [606, 185] width 15 height 40
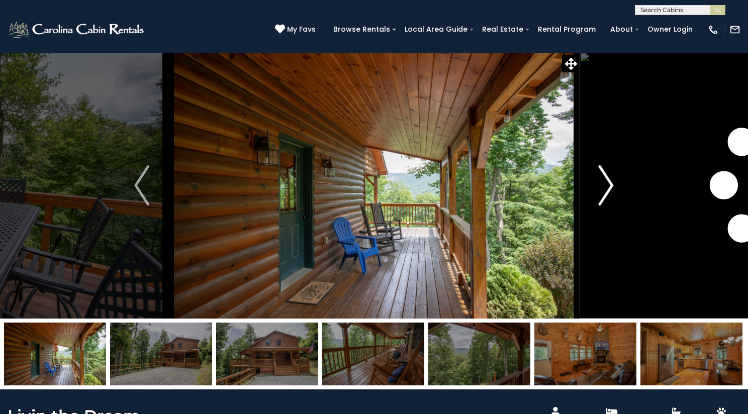
click at [602, 206] on img "Next" at bounding box center [606, 185] width 15 height 40
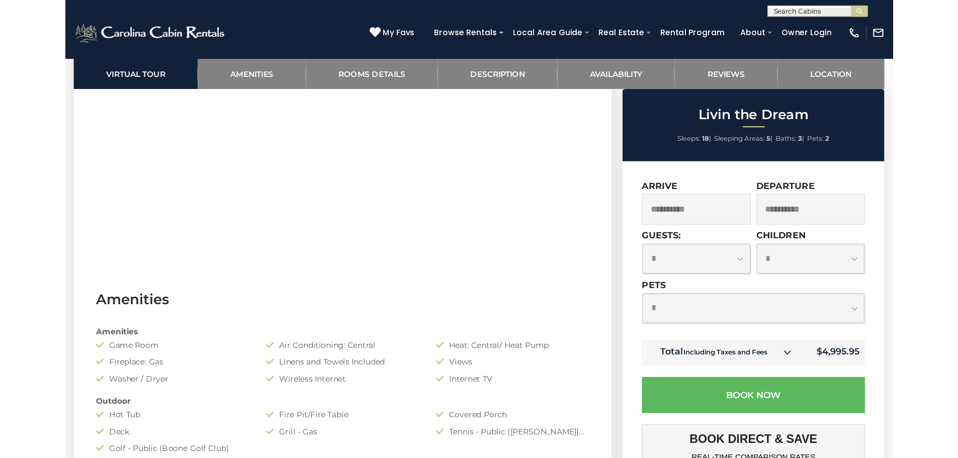
scroll to position [553, 0]
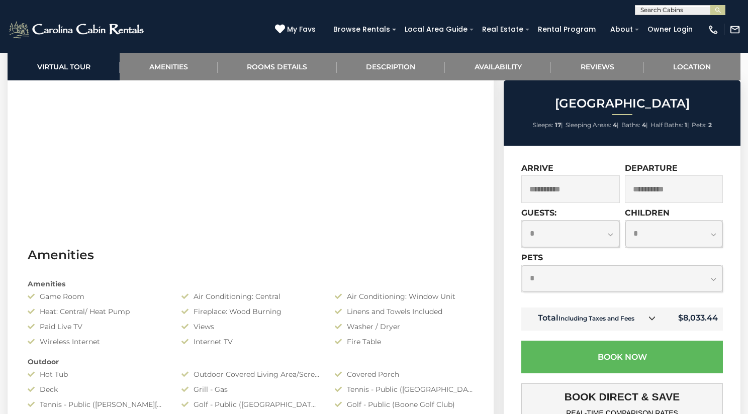
scroll to position [352, 0]
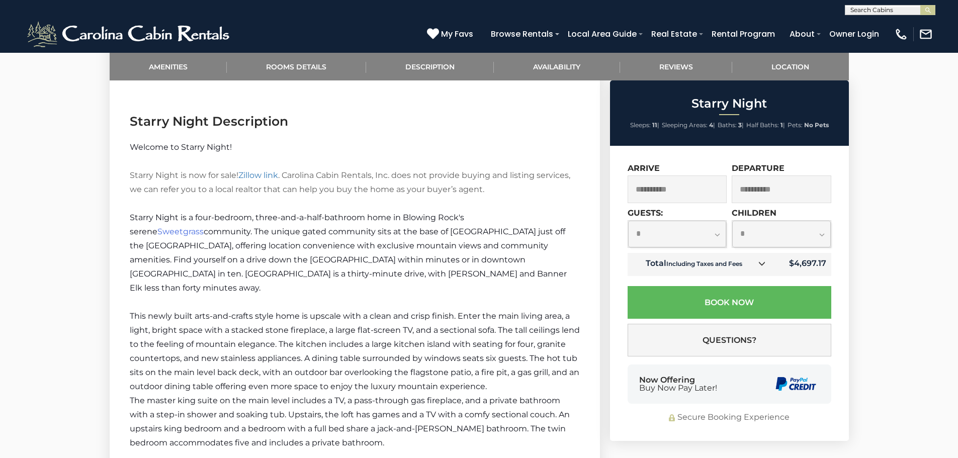
scroll to position [1006, 0]
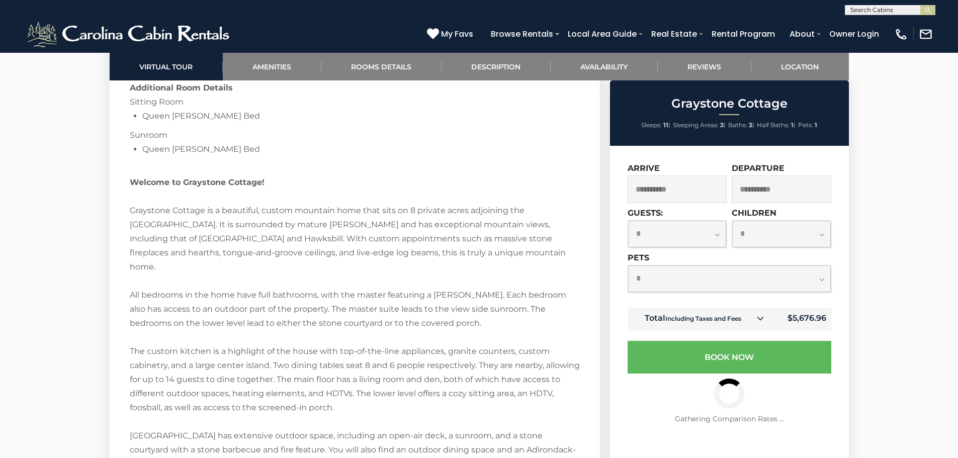
scroll to position [1459, 0]
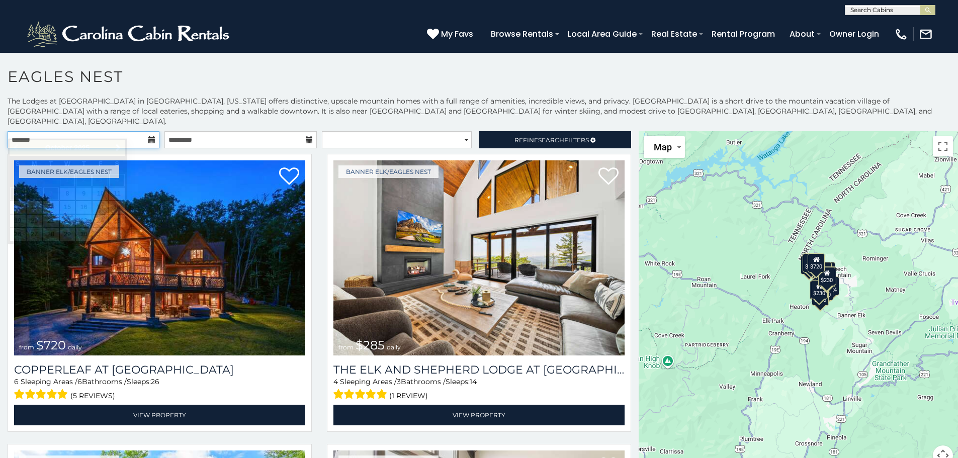
click at [106, 131] on input "text" at bounding box center [84, 139] width 152 height 17
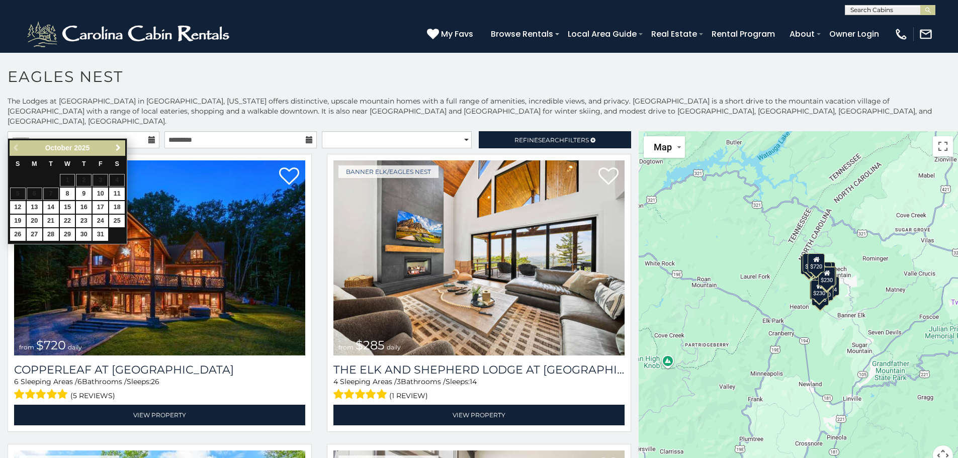
click at [119, 152] on link "Next" at bounding box center [118, 148] width 13 height 13
click at [34, 232] on link "29" at bounding box center [35, 234] width 16 height 13
type input "**********"
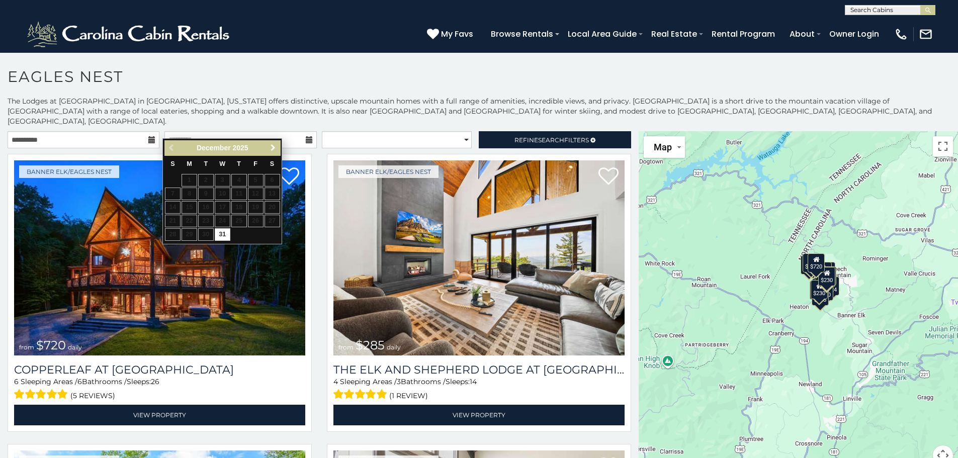
click at [277, 148] on span "Next" at bounding box center [273, 148] width 8 height 8
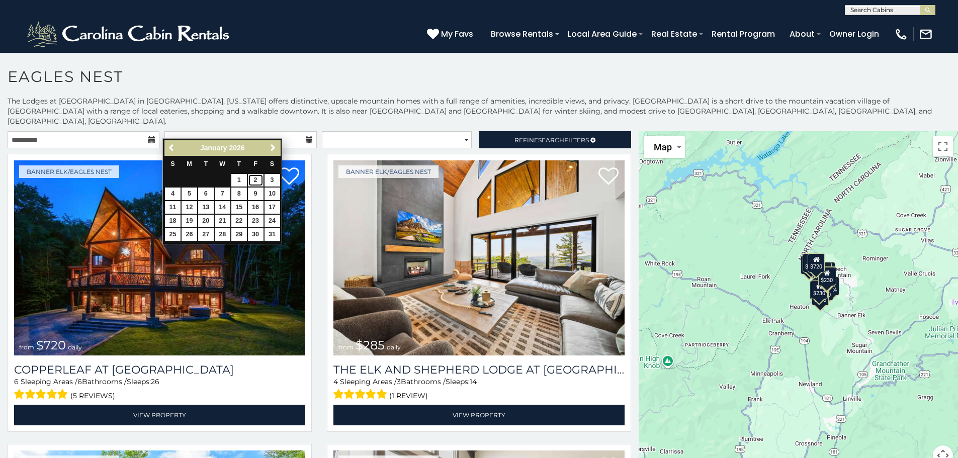
click at [256, 175] on link "2" at bounding box center [256, 180] width 16 height 13
type input "**********"
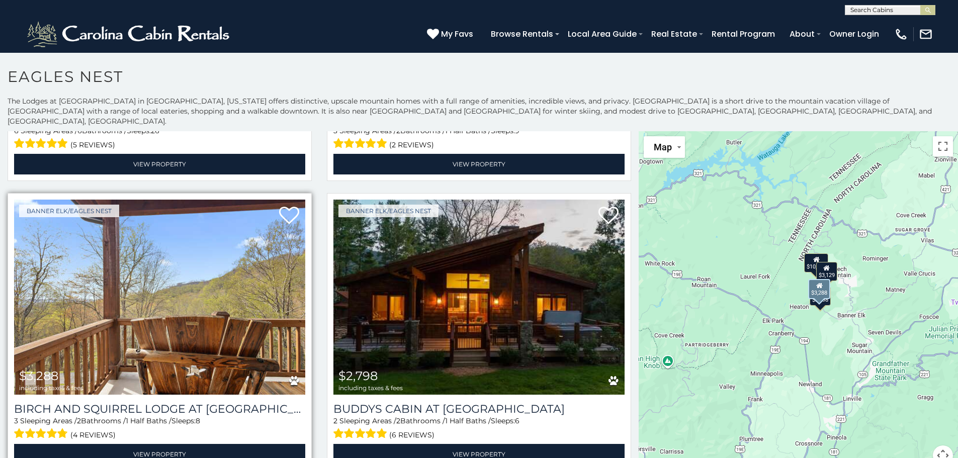
scroll to position [4, 0]
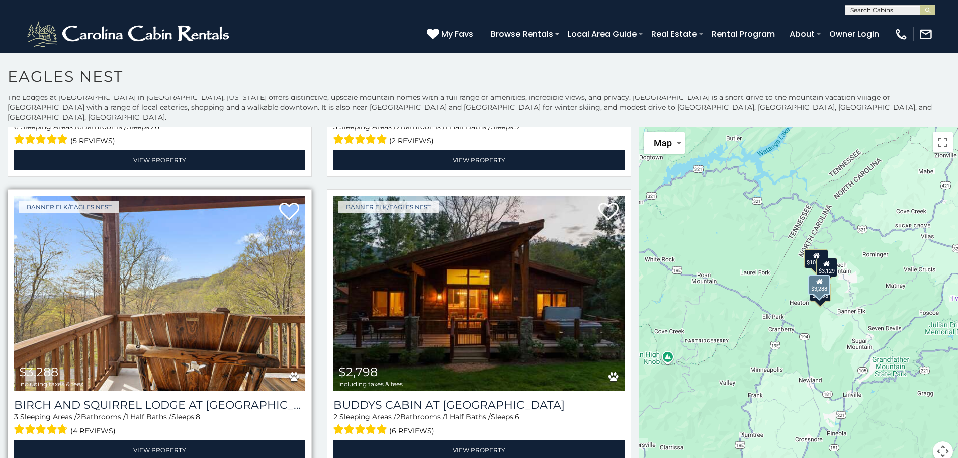
click at [150, 272] on img at bounding box center [159, 293] width 291 height 195
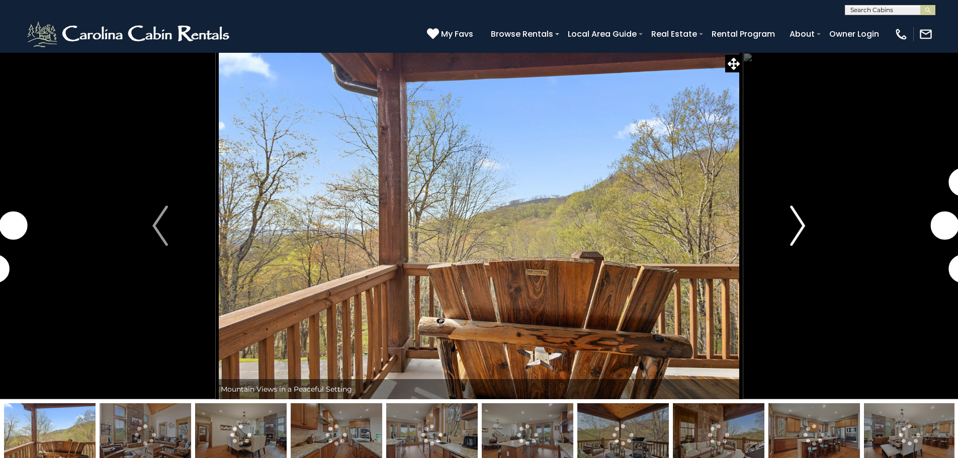
click at [800, 224] on img "Next" at bounding box center [797, 226] width 15 height 40
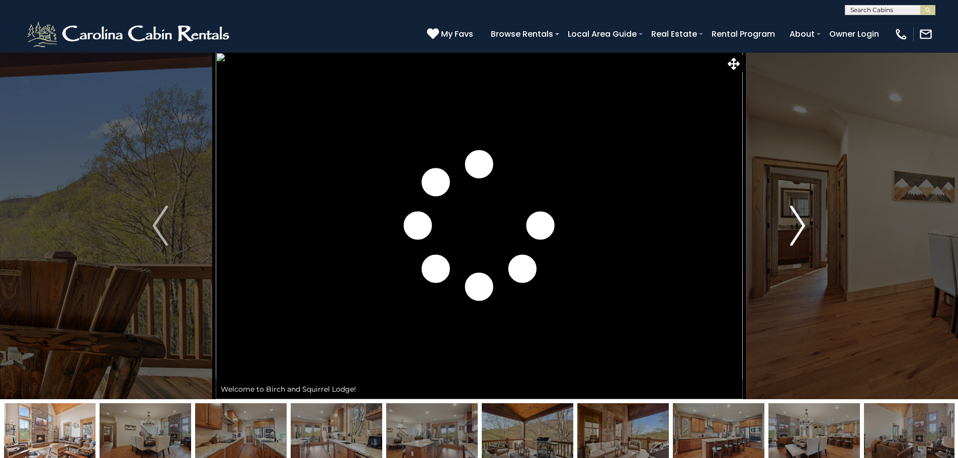
click at [800, 224] on img "Next" at bounding box center [797, 226] width 15 height 40
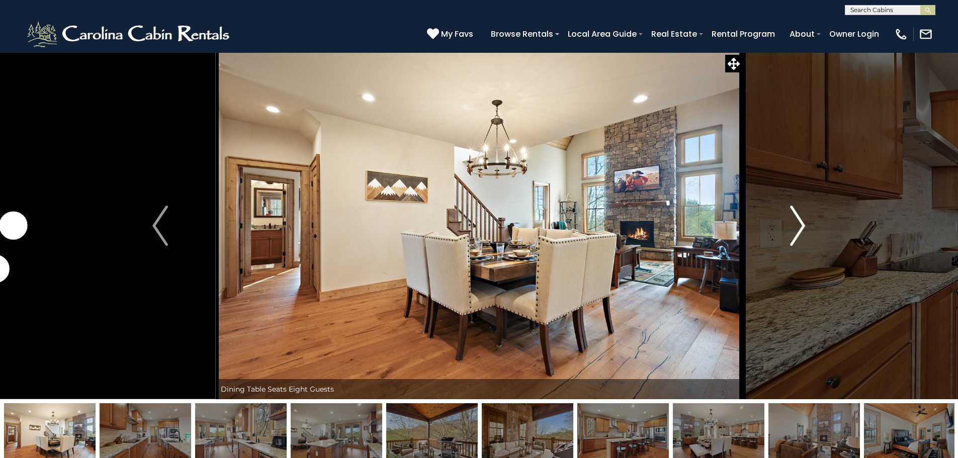
click at [800, 224] on img "Next" at bounding box center [797, 226] width 15 height 40
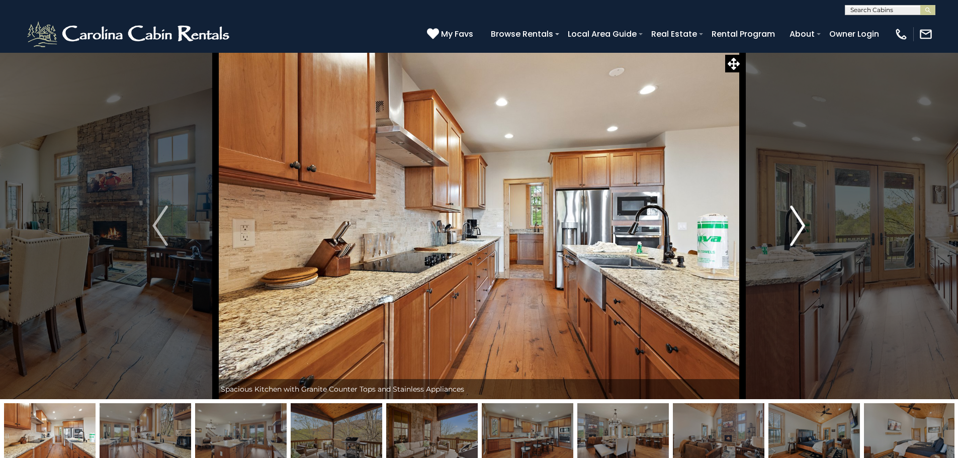
click at [800, 224] on img "Next" at bounding box center [797, 226] width 15 height 40
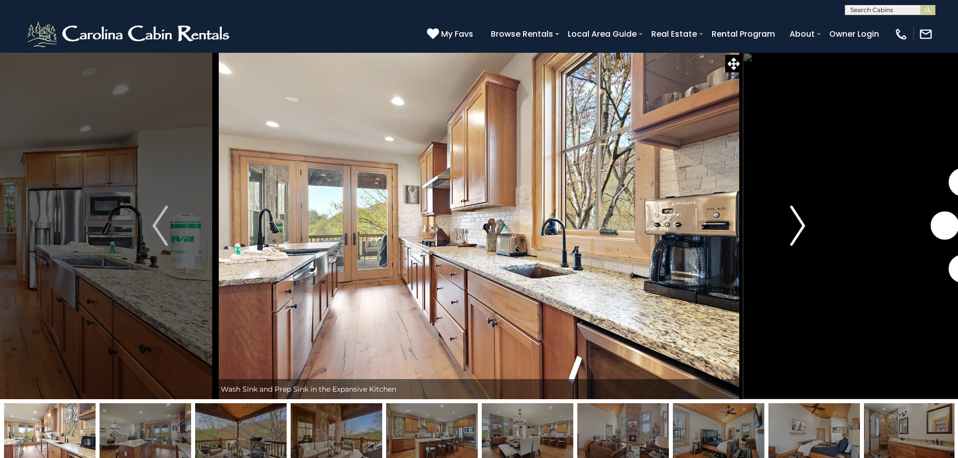
click at [800, 224] on img "Next" at bounding box center [797, 226] width 15 height 40
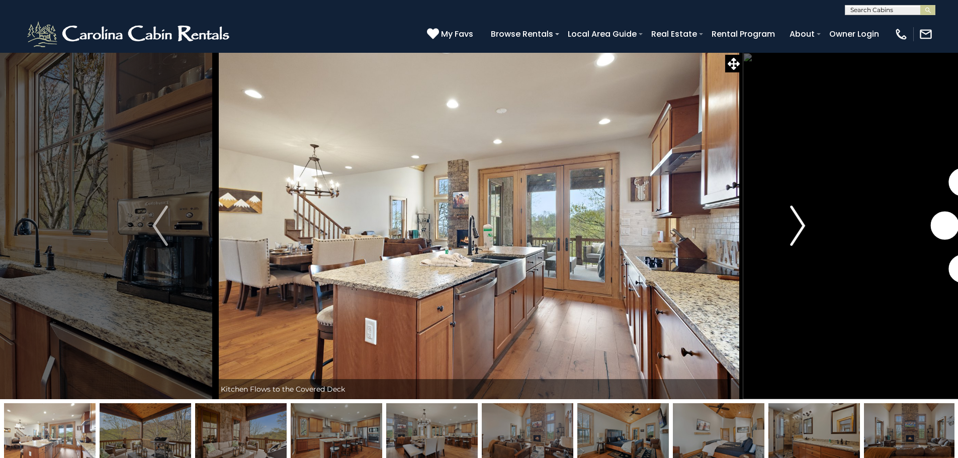
click at [800, 224] on img "Next" at bounding box center [797, 226] width 15 height 40
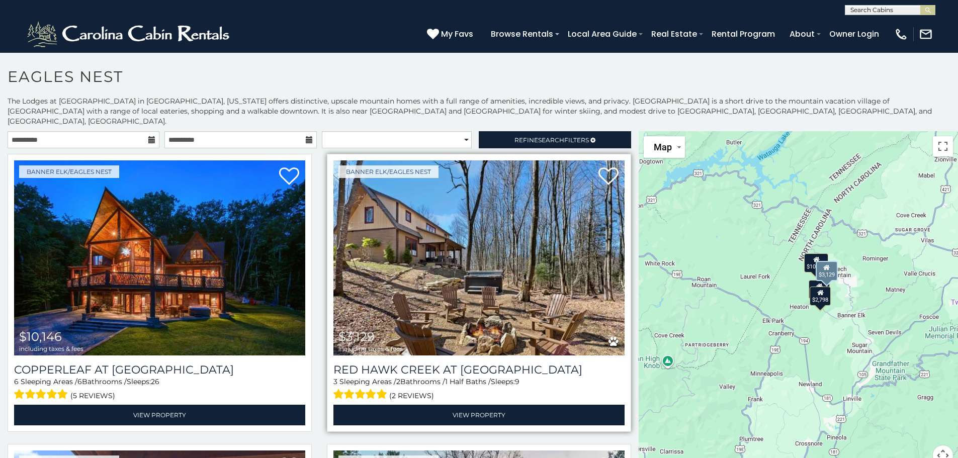
click at [387, 233] on img at bounding box center [479, 257] width 291 height 195
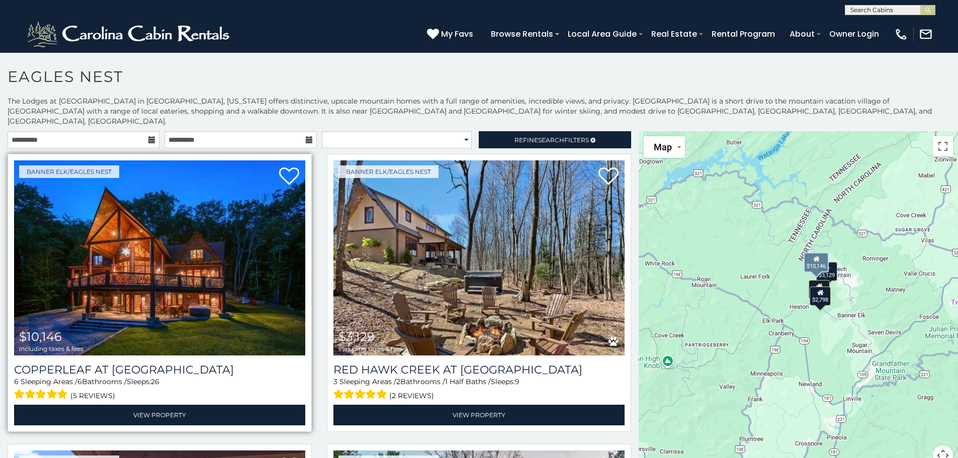
click at [115, 295] on img at bounding box center [159, 257] width 291 height 195
click at [144, 267] on img at bounding box center [159, 257] width 291 height 195
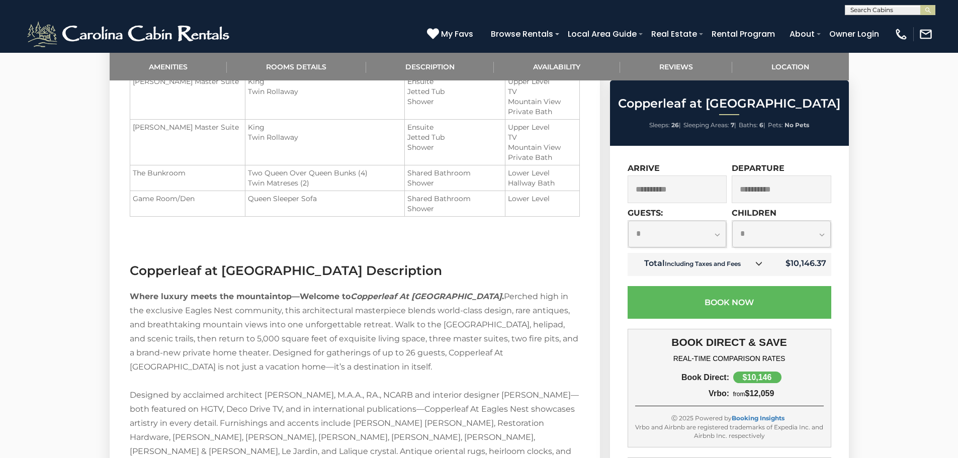
scroll to position [1107, 0]
